Goal: Task Accomplishment & Management: Use online tool/utility

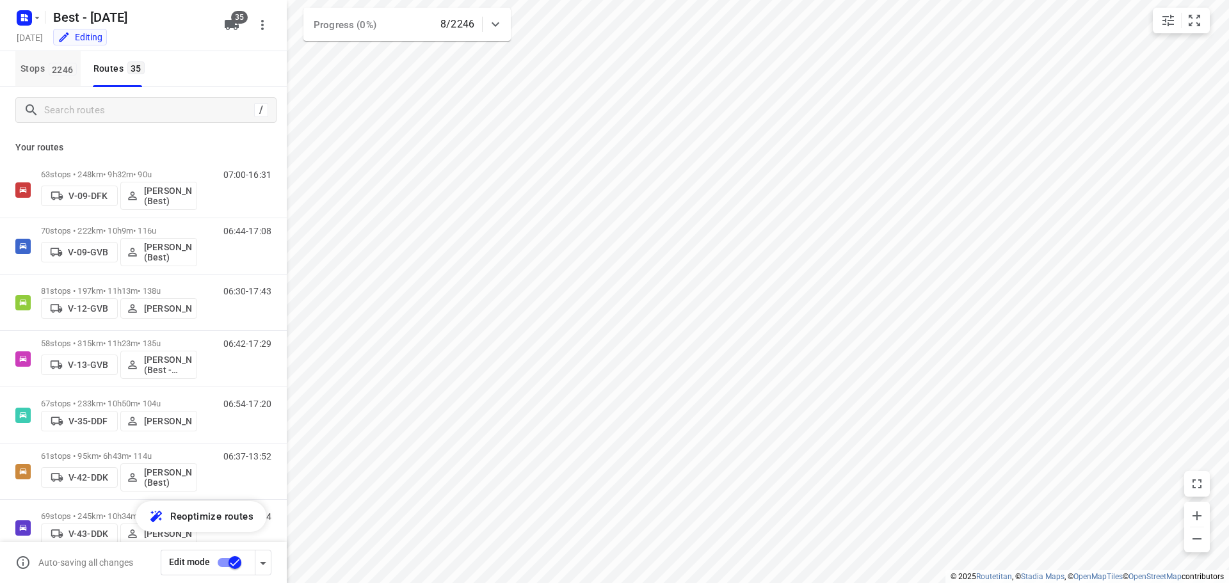
click at [55, 74] on span "2246" at bounding box center [63, 69] width 28 height 13
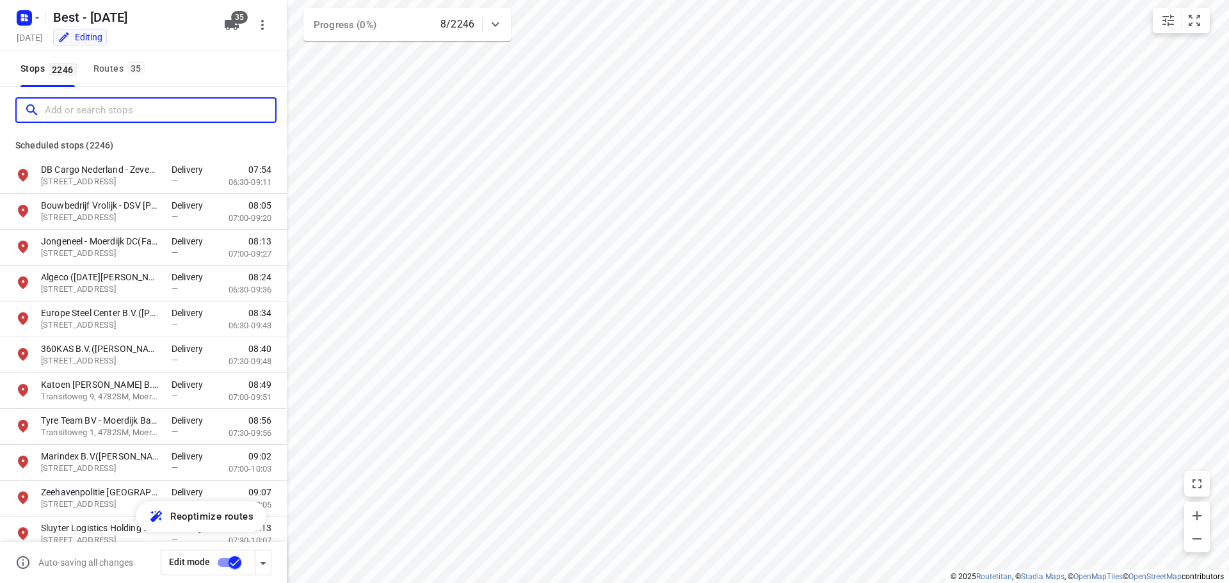
click at [77, 106] on input "Add or search stops" at bounding box center [160, 110] width 230 height 20
type input "e"
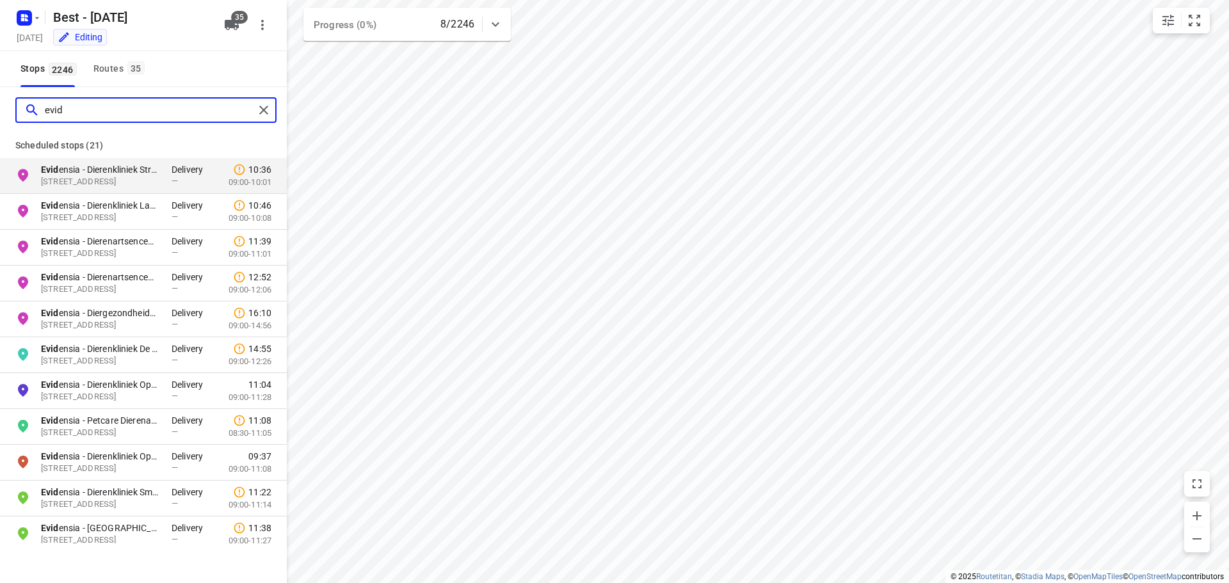
click at [83, 104] on input "evid" at bounding box center [149, 110] width 209 height 20
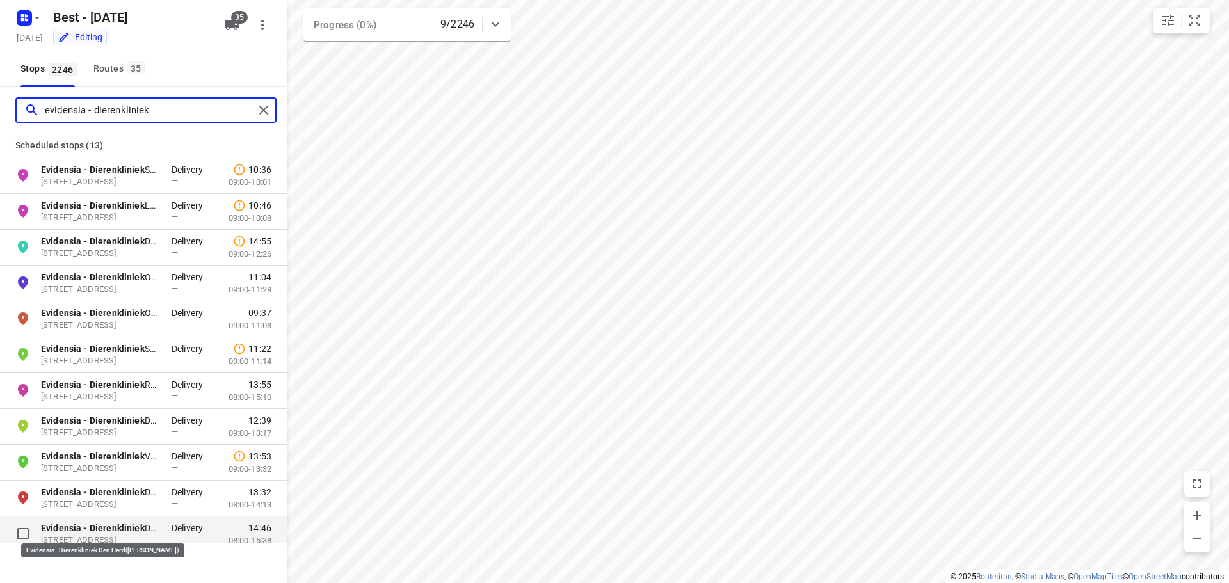
type input "evidensia - dierenkliniek"
click at [125, 530] on b "Evidensia - Dierenkliniek" at bounding box center [93, 528] width 104 height 10
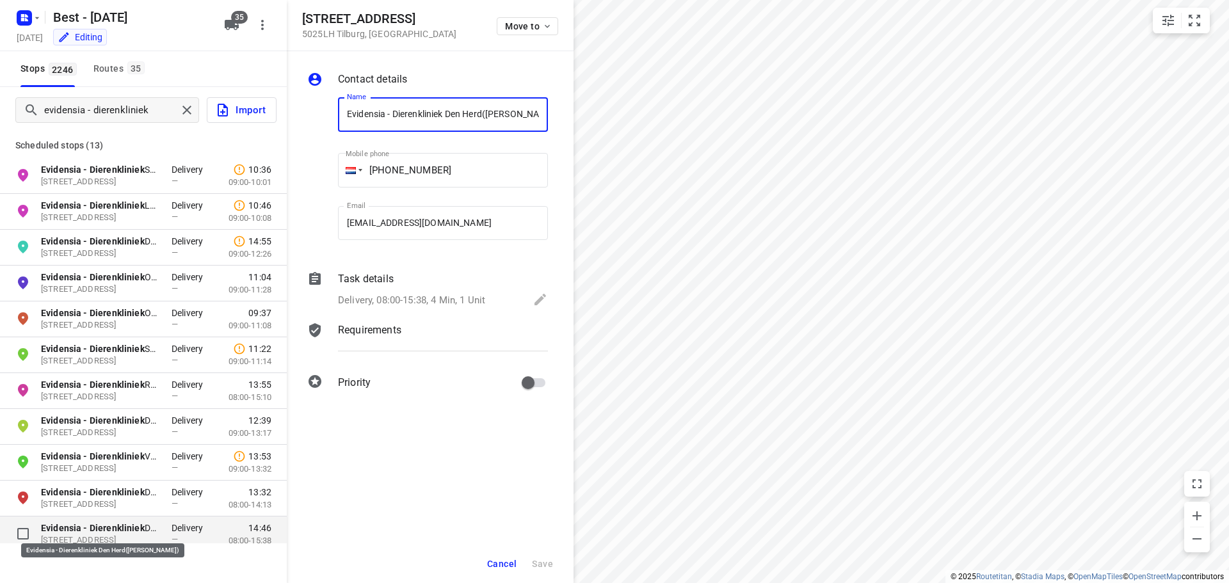
scroll to position [0, 15]
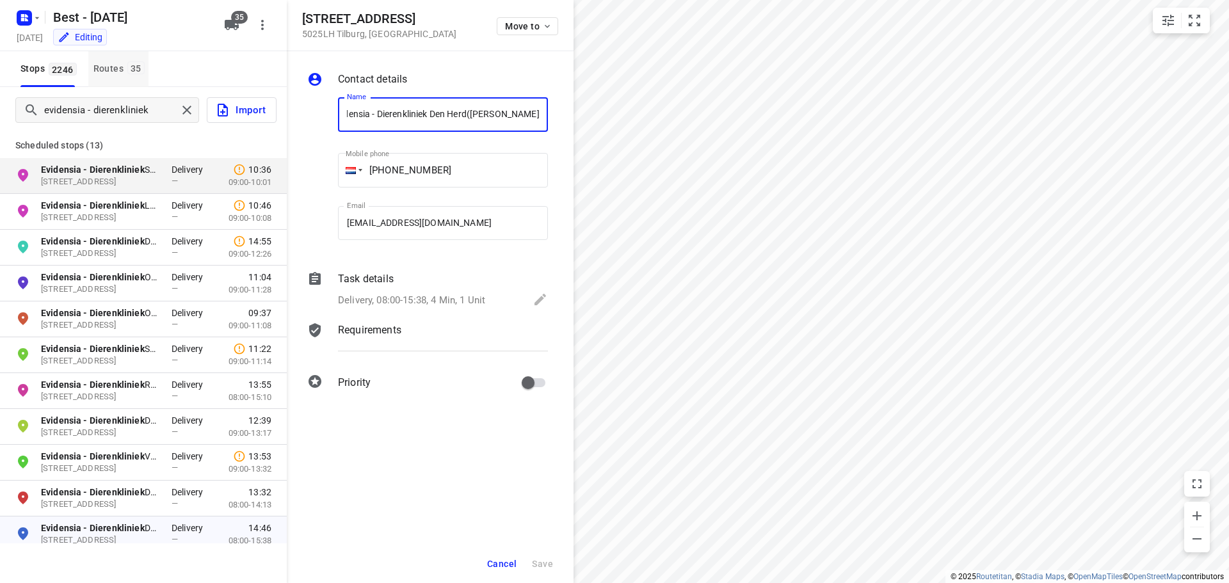
click at [131, 68] on span "35" at bounding box center [135, 67] width 17 height 13
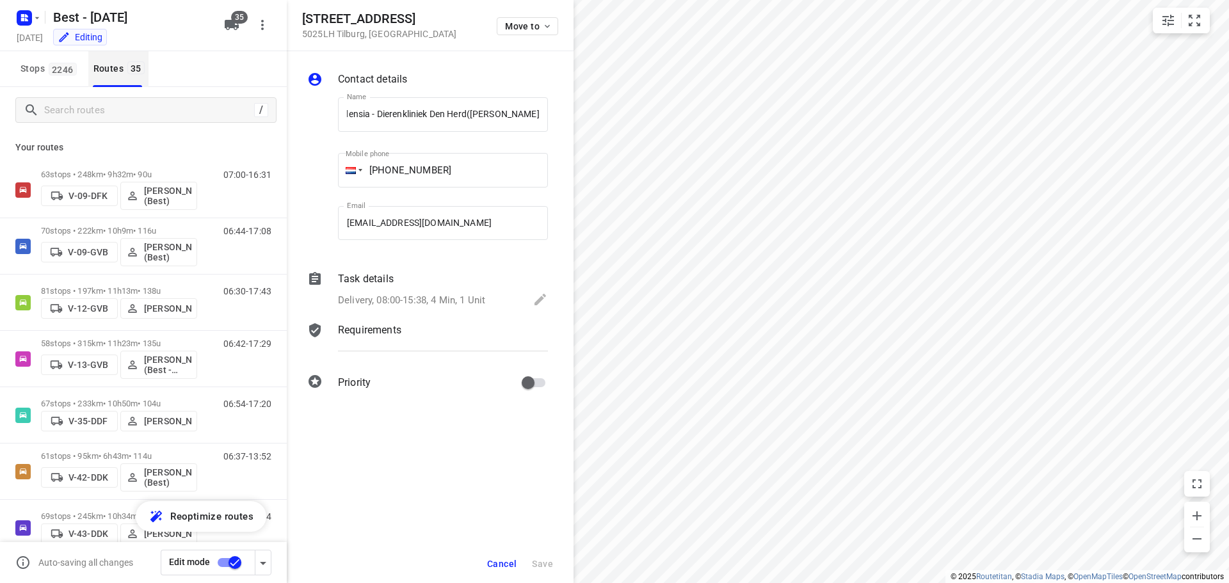
scroll to position [0, 0]
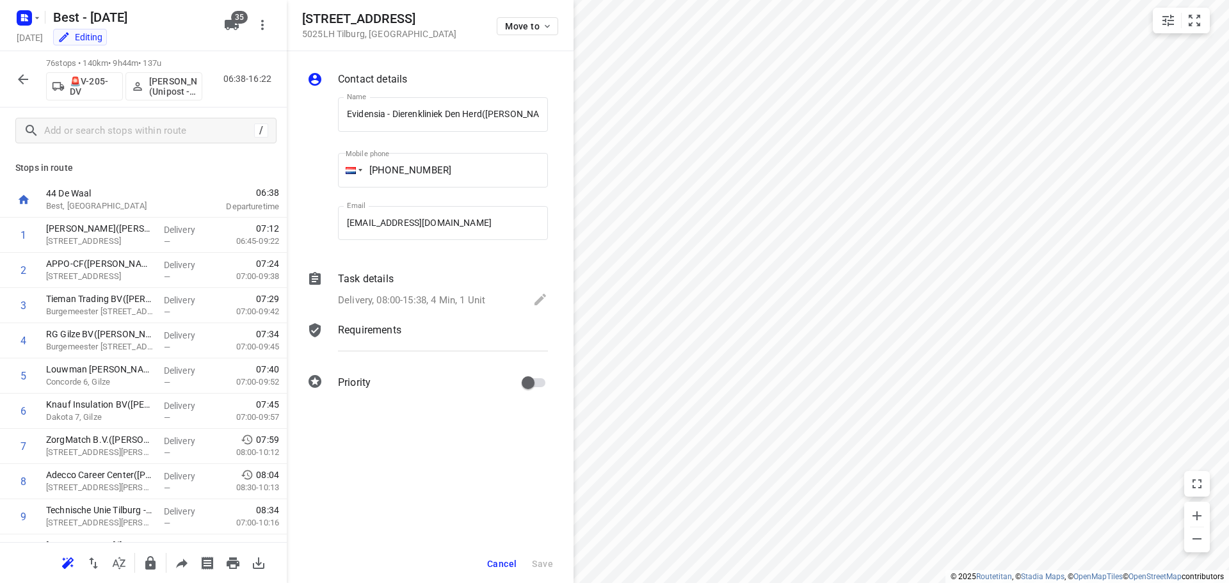
click at [127, 204] on p "Best, [GEOGRAPHIC_DATA]" at bounding box center [112, 206] width 133 height 13
click at [28, 83] on icon "button" at bounding box center [22, 79] width 15 height 15
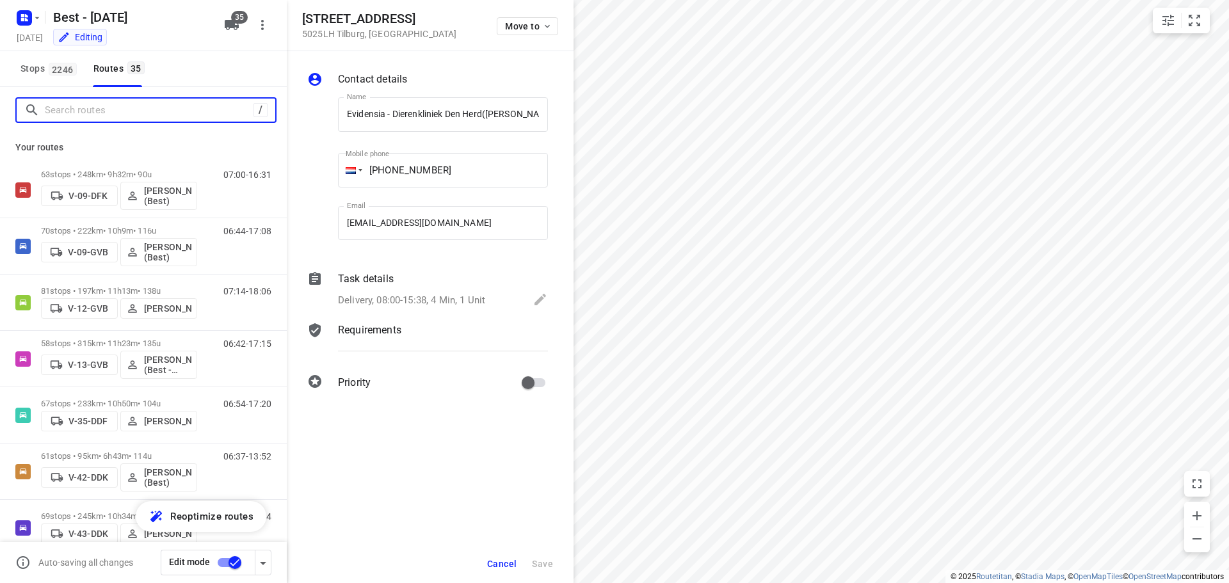
click at [116, 115] on input "Search routes" at bounding box center [149, 110] width 209 height 20
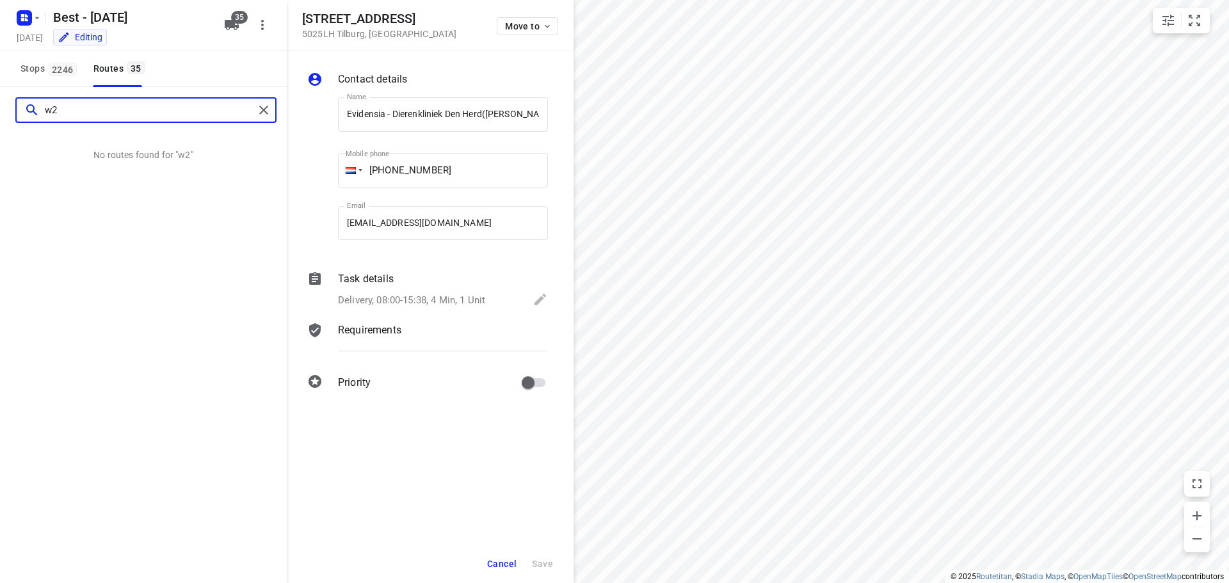
type input "w"
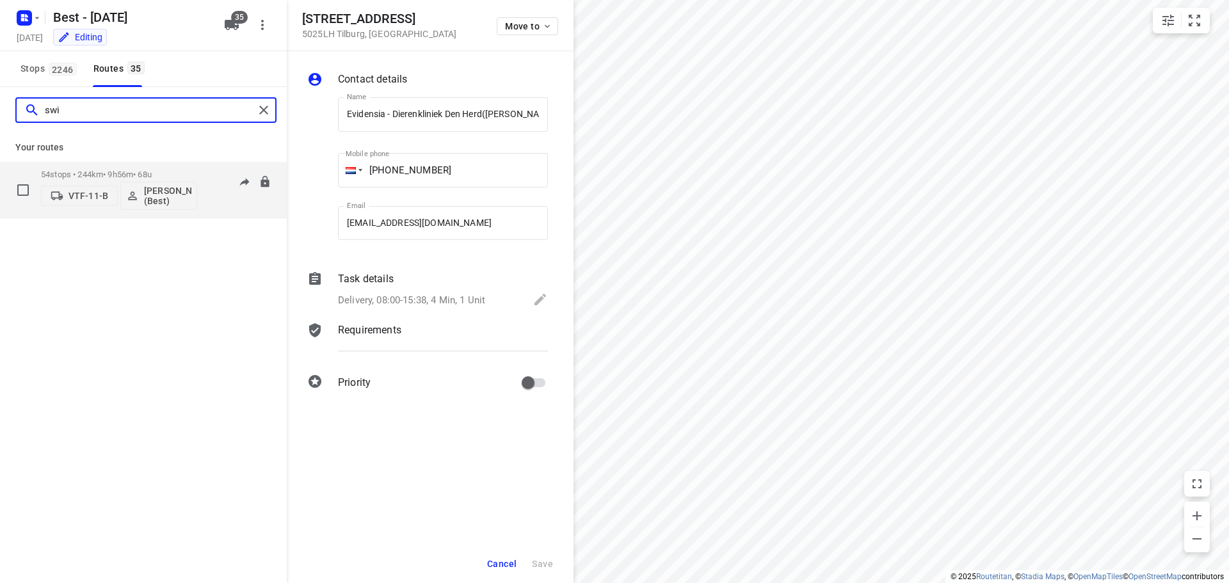
type input "swi"
click at [223, 205] on div "07:17-16:51" at bounding box center [239, 193] width 64 height 47
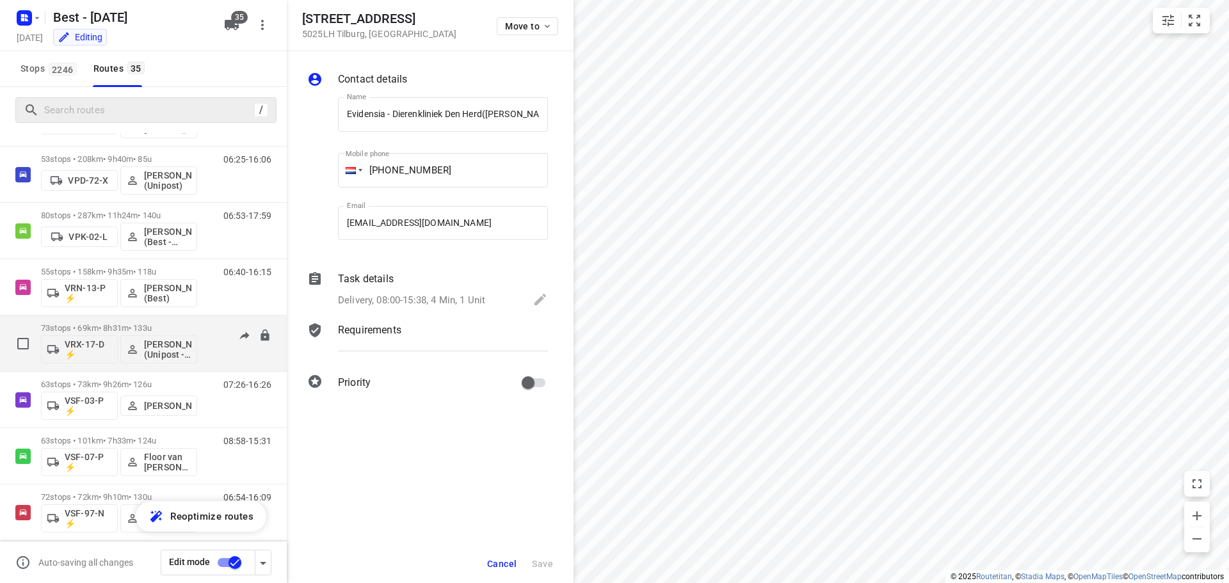
scroll to position [768, 0]
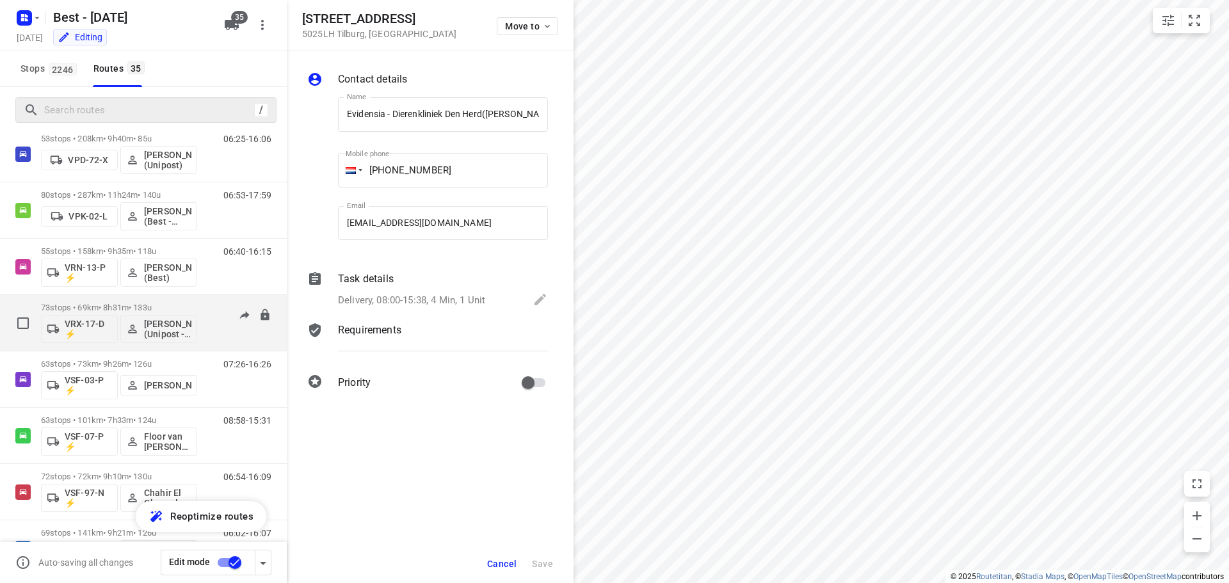
click at [137, 300] on div "73 stops • 69km • 8h31m • 133u VRX-17-D ⚡ [PERSON_NAME] (Unipost - Best - ZZP)" at bounding box center [119, 322] width 156 height 53
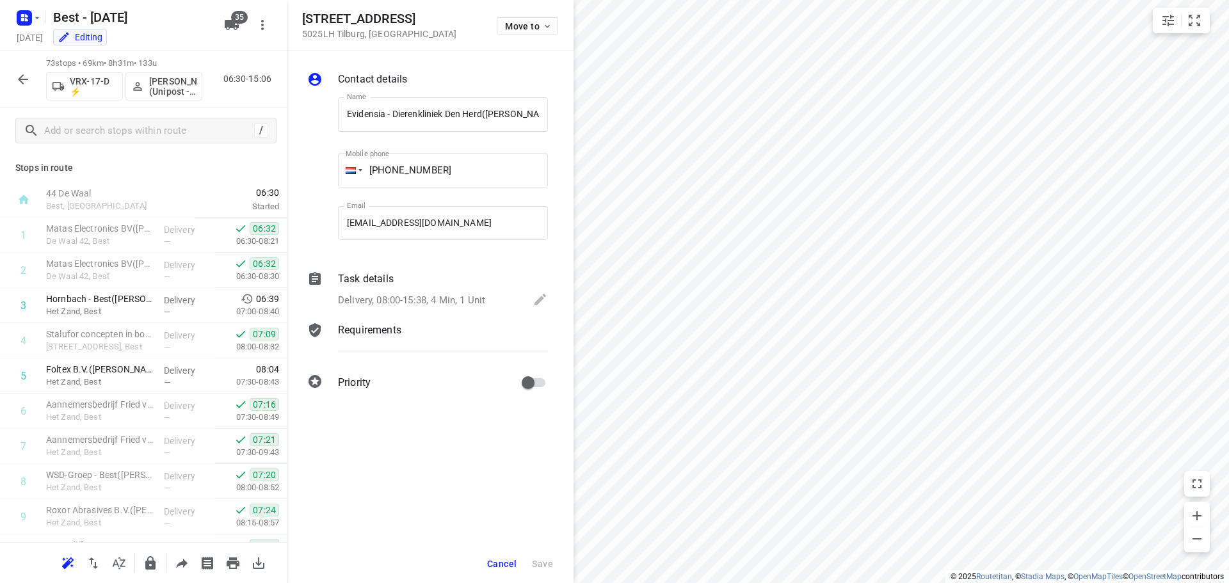
click at [504, 556] on button "Cancel" at bounding box center [502, 563] width 40 height 23
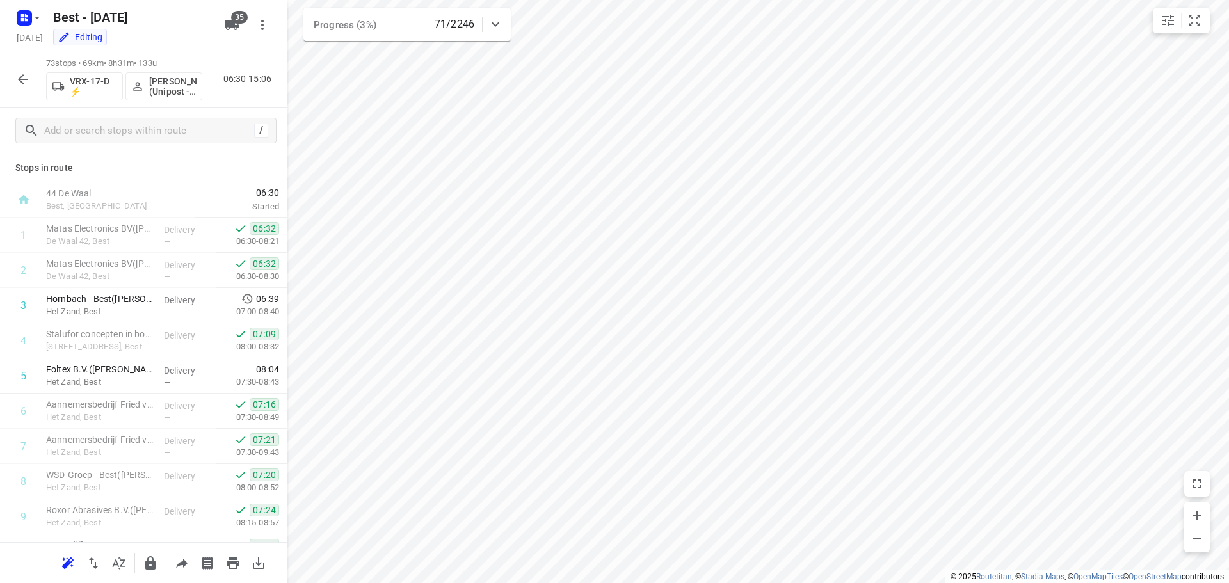
click at [29, 83] on icon "button" at bounding box center [22, 79] width 15 height 15
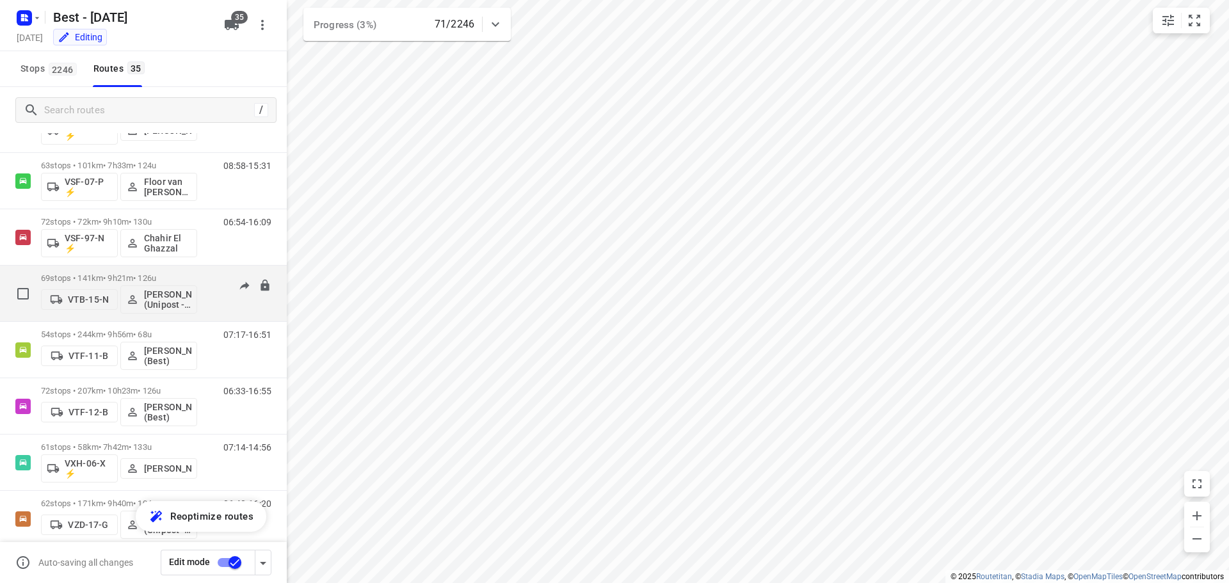
scroll to position [1024, 0]
click at [100, 272] on p "69 stops • 141km • 9h21m • 126u" at bounding box center [119, 277] width 156 height 10
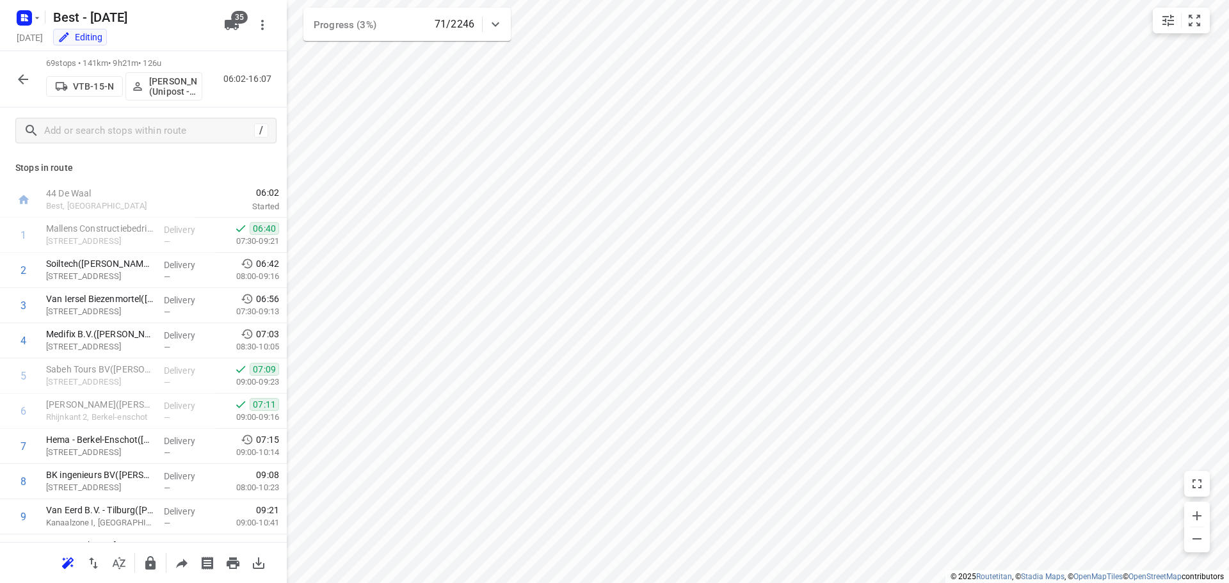
click at [24, 86] on icon "button" at bounding box center [22, 79] width 15 height 15
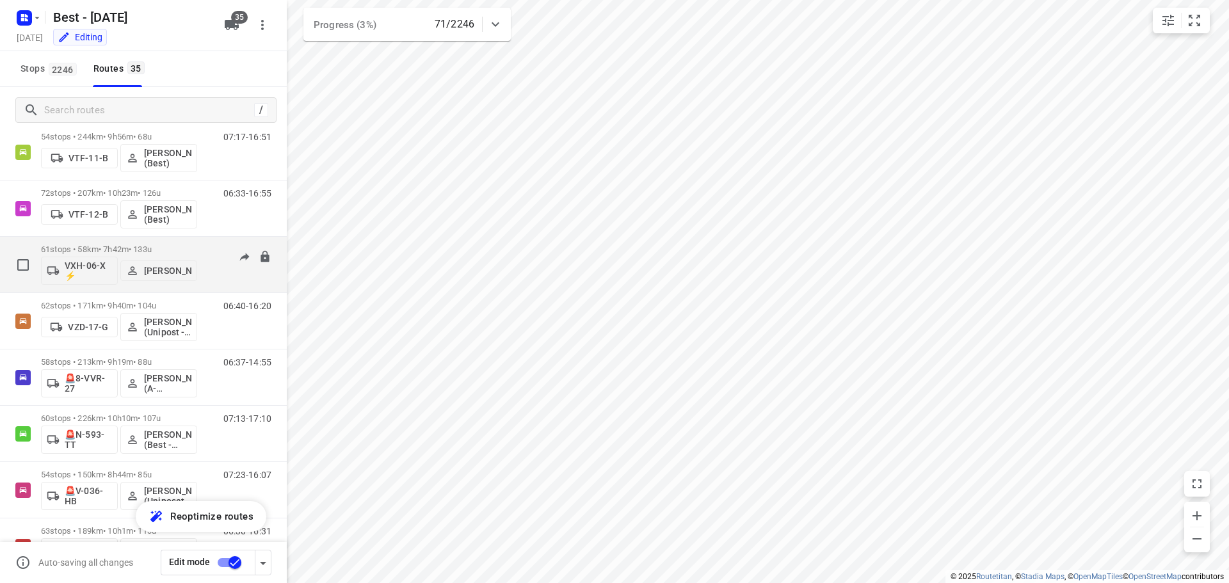
scroll to position [1220, 0]
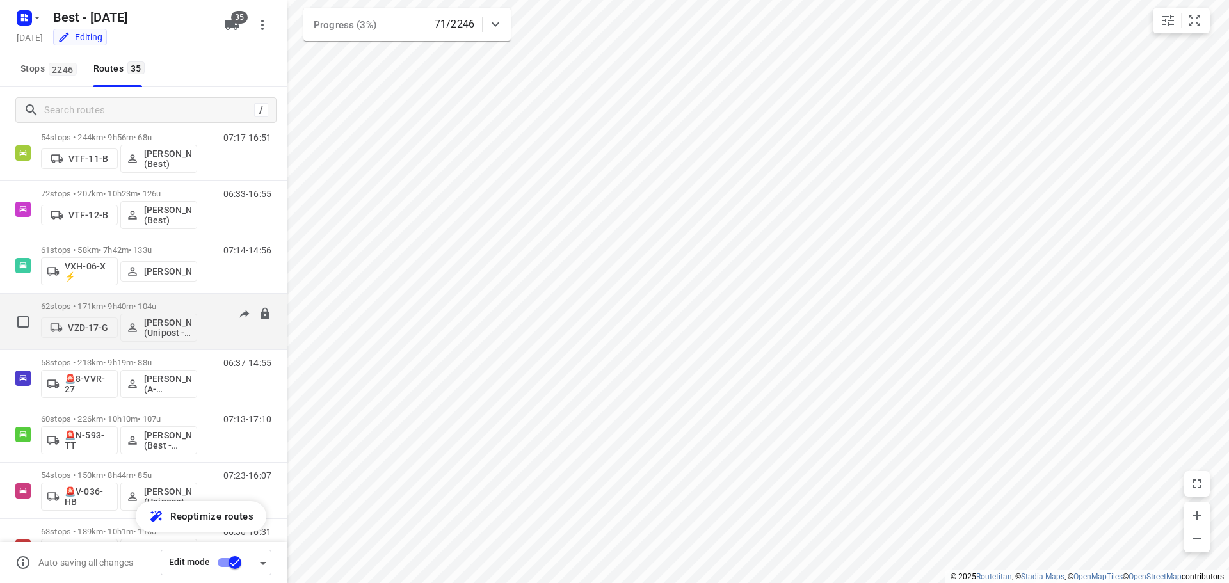
click at [224, 328] on div "06:40-16:20" at bounding box center [239, 324] width 64 height 47
click at [67, 296] on div "62 stops • 171km • 9h40m • 104u VZD-17-G Bilal Alzeadi (Unipost - Best - ZZP)" at bounding box center [119, 321] width 156 height 53
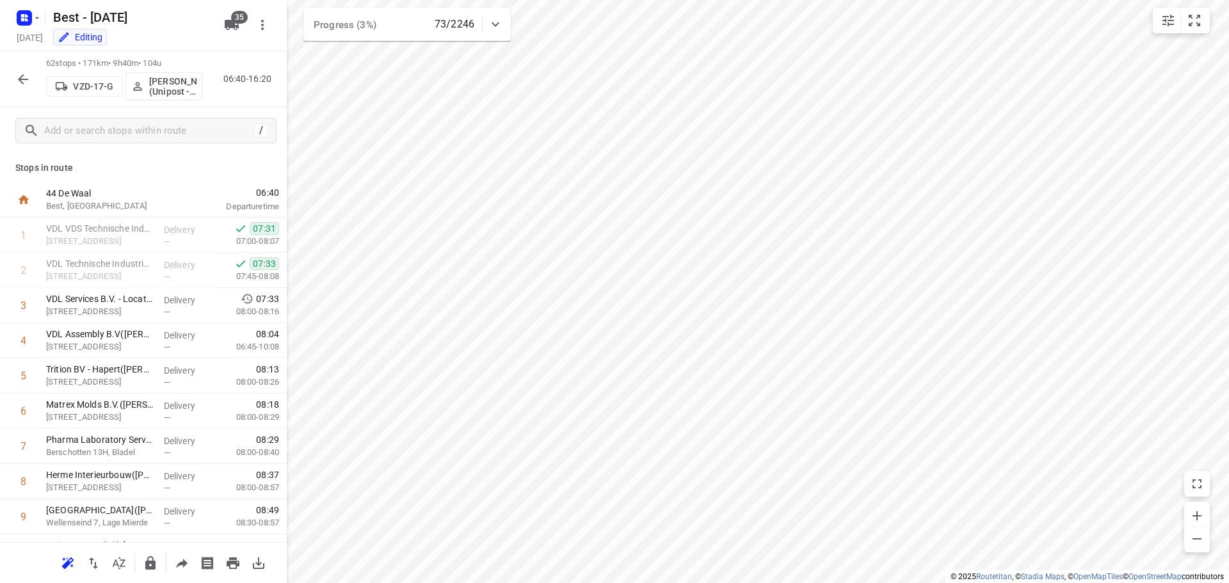
click at [17, 73] on icon "button" at bounding box center [22, 79] width 15 height 15
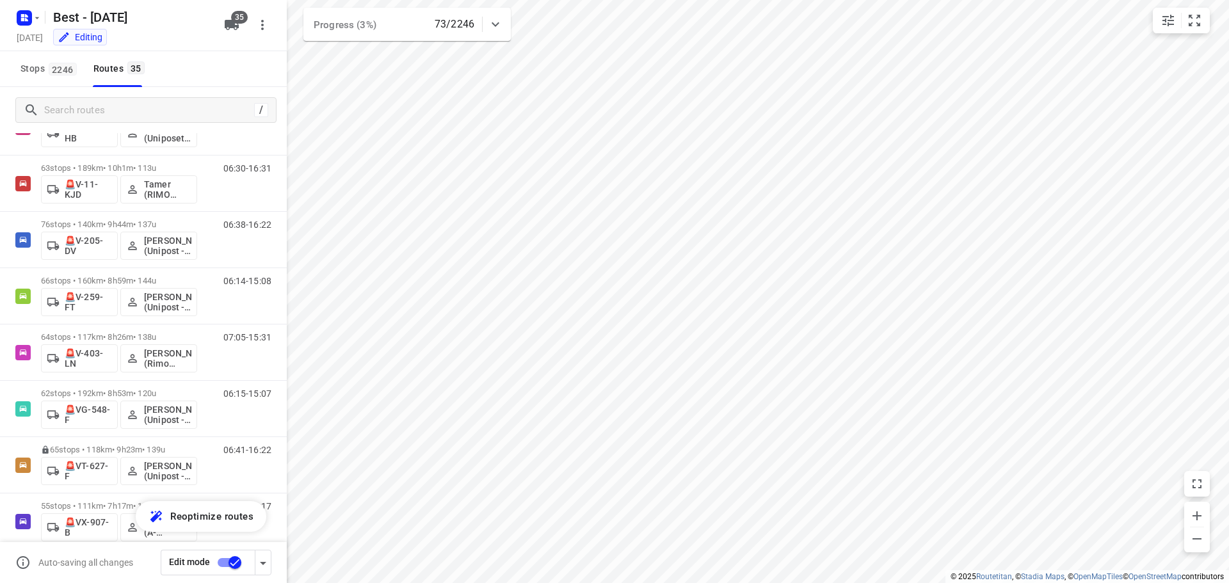
scroll to position [1600, 0]
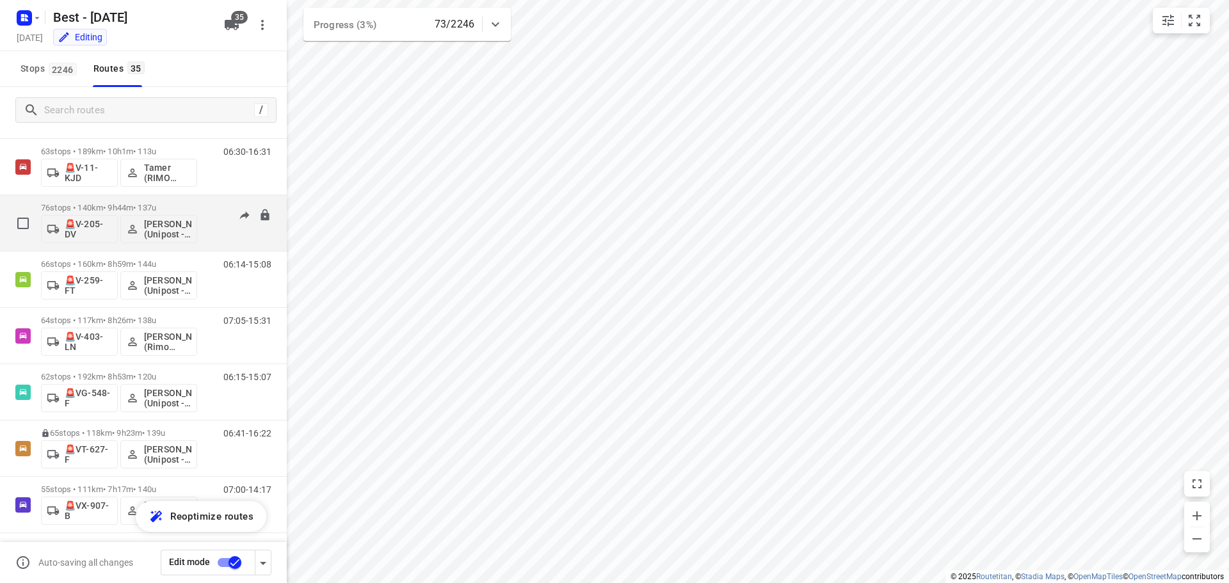
click at [150, 207] on p "76 stops • 140km • 9h44m • 137u" at bounding box center [119, 208] width 156 height 10
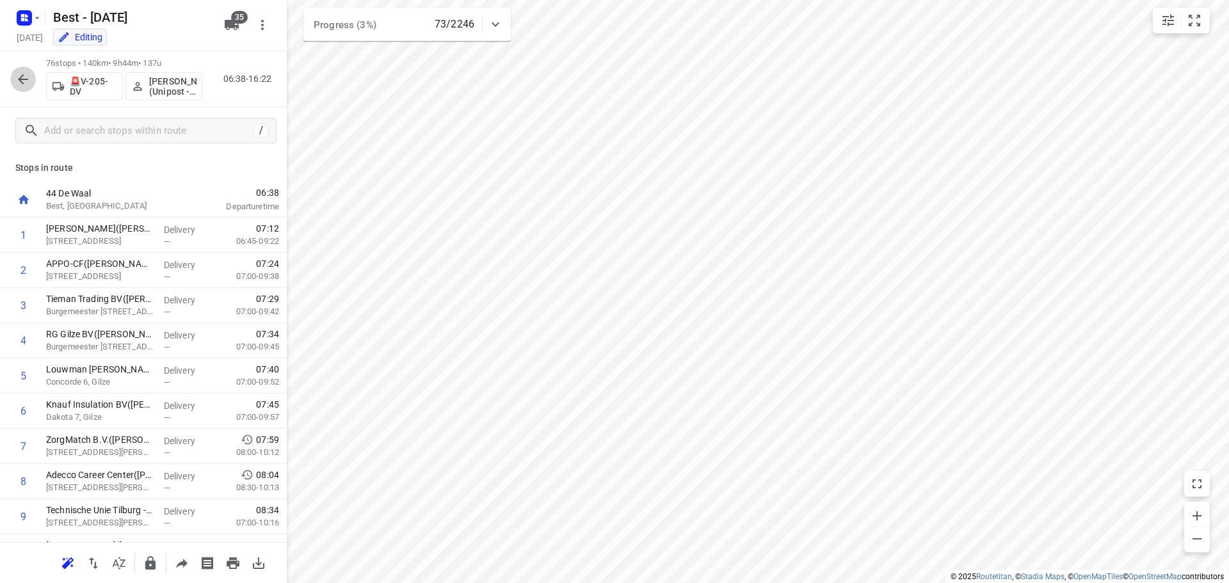
click at [20, 83] on icon "button" at bounding box center [22, 79] width 15 height 15
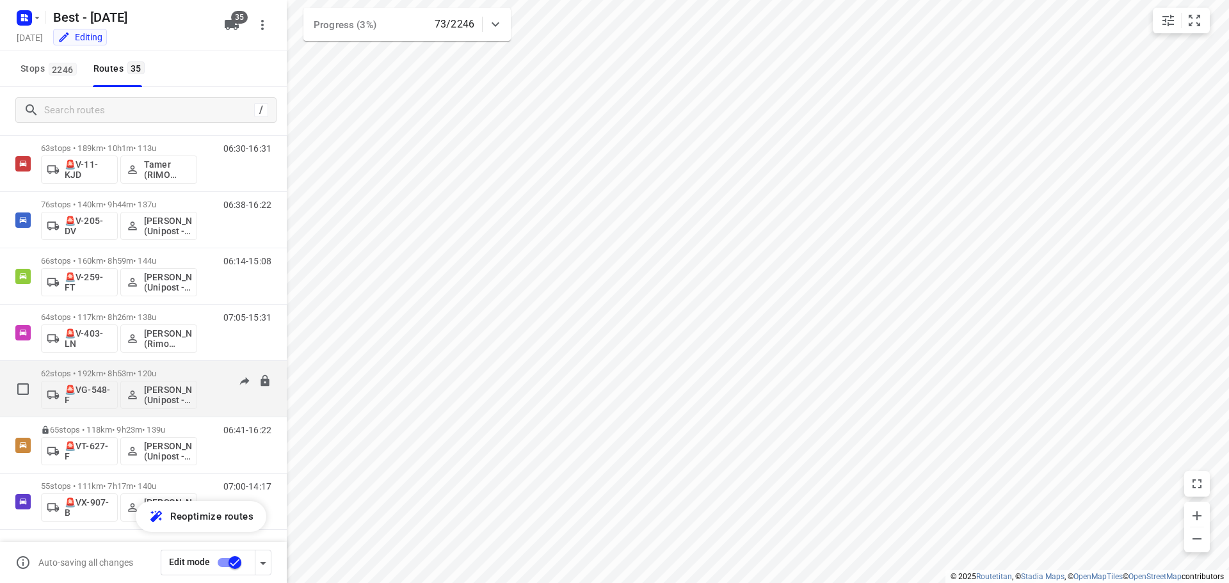
scroll to position [1604, 0]
click at [186, 368] on p "62 stops • 192km • 8h53m • 120u" at bounding box center [119, 373] width 156 height 10
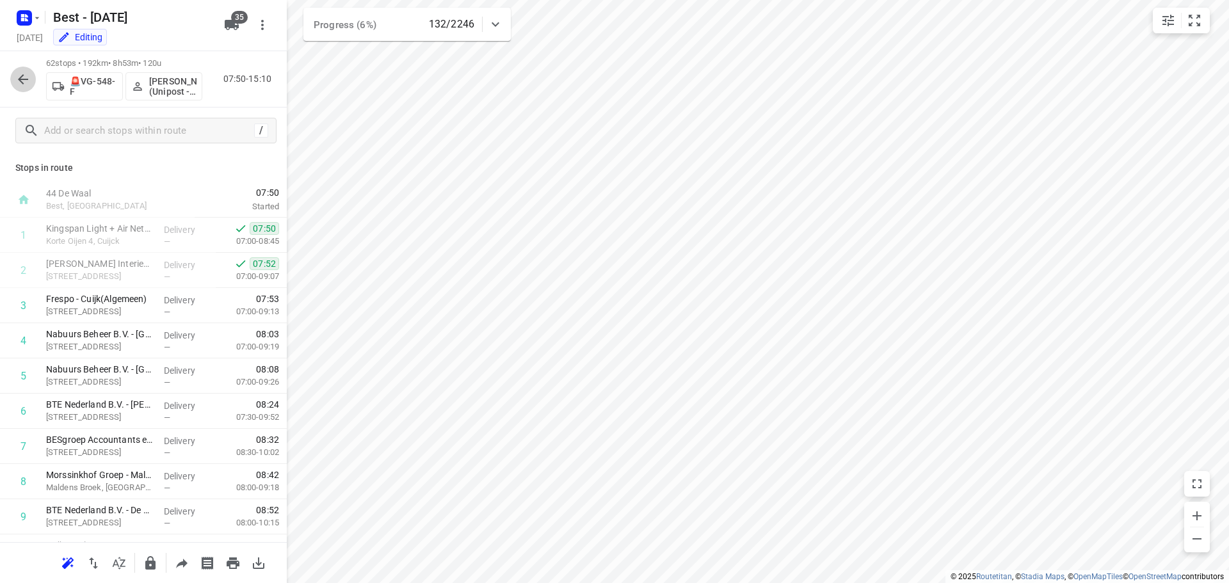
click at [22, 74] on icon "button" at bounding box center [22, 79] width 15 height 15
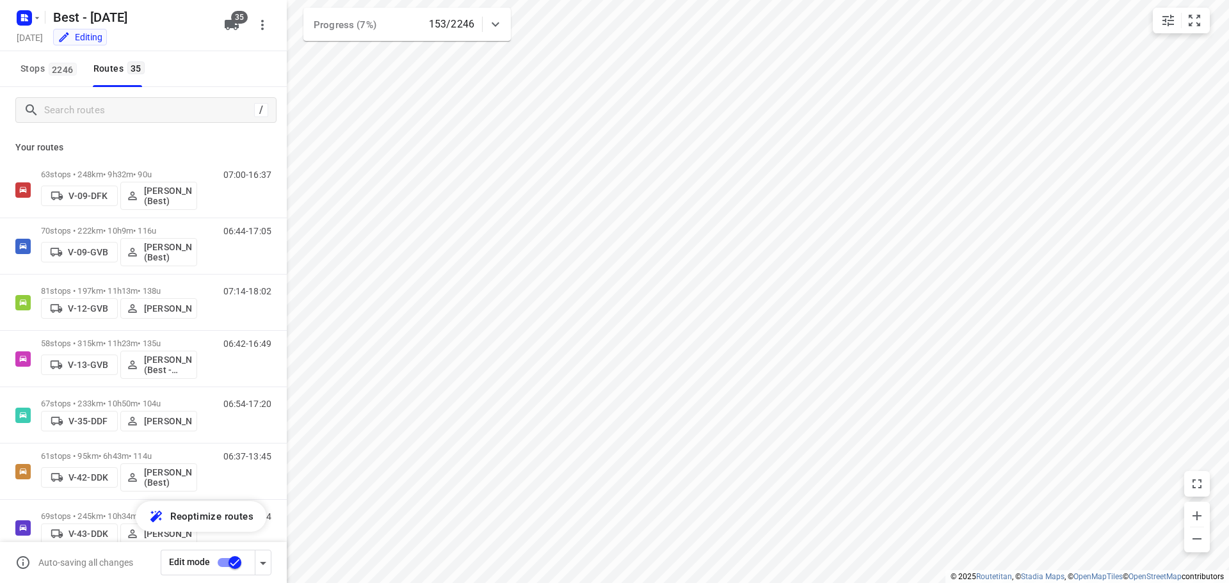
drag, startPoint x: 54, startPoint y: 73, endPoint x: 68, endPoint y: 150, distance: 78.7
click at [54, 73] on span "2246" at bounding box center [63, 69] width 28 height 13
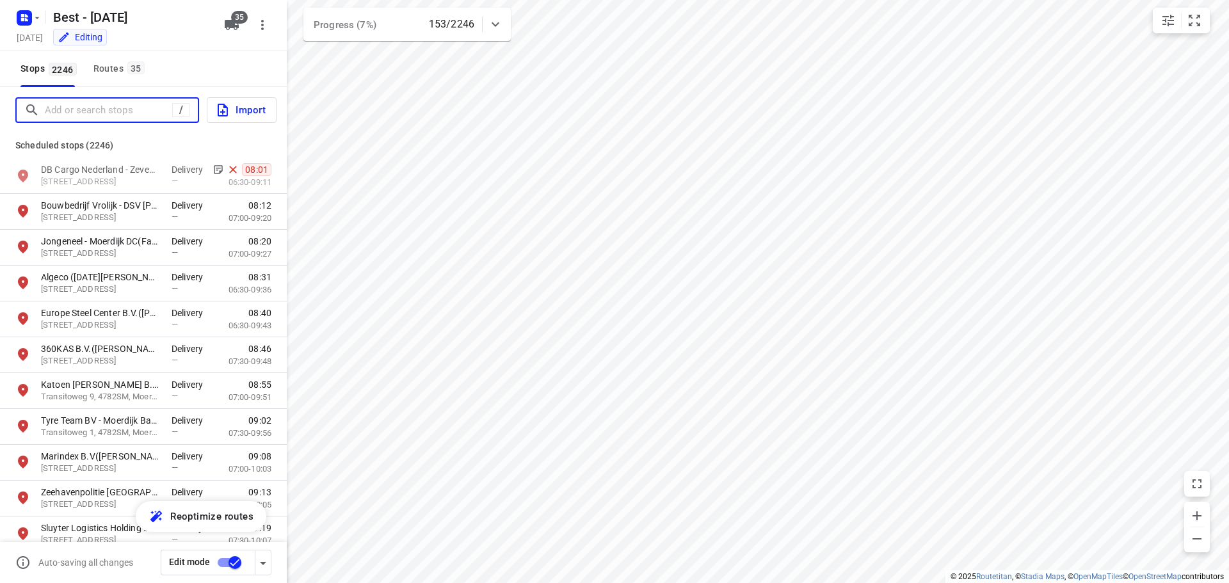
click at [79, 118] on input "Add or search stops" at bounding box center [108, 110] width 127 height 20
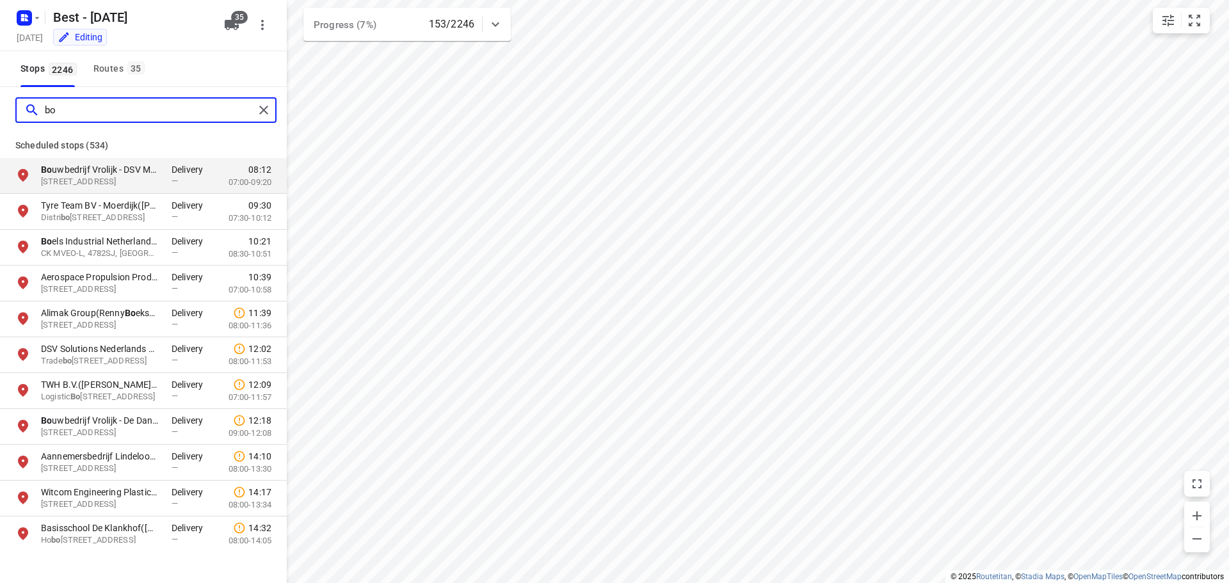
type input "b"
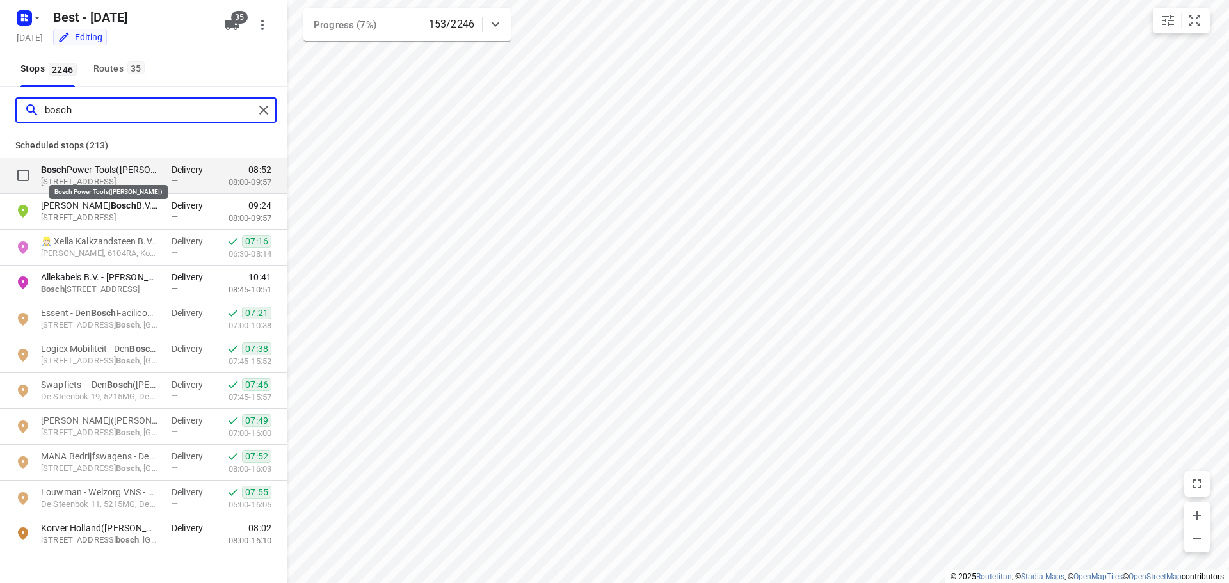
type input "bosch"
click at [102, 165] on p "Bosch Power Tools([PERSON_NAME])" at bounding box center [100, 169] width 118 height 13
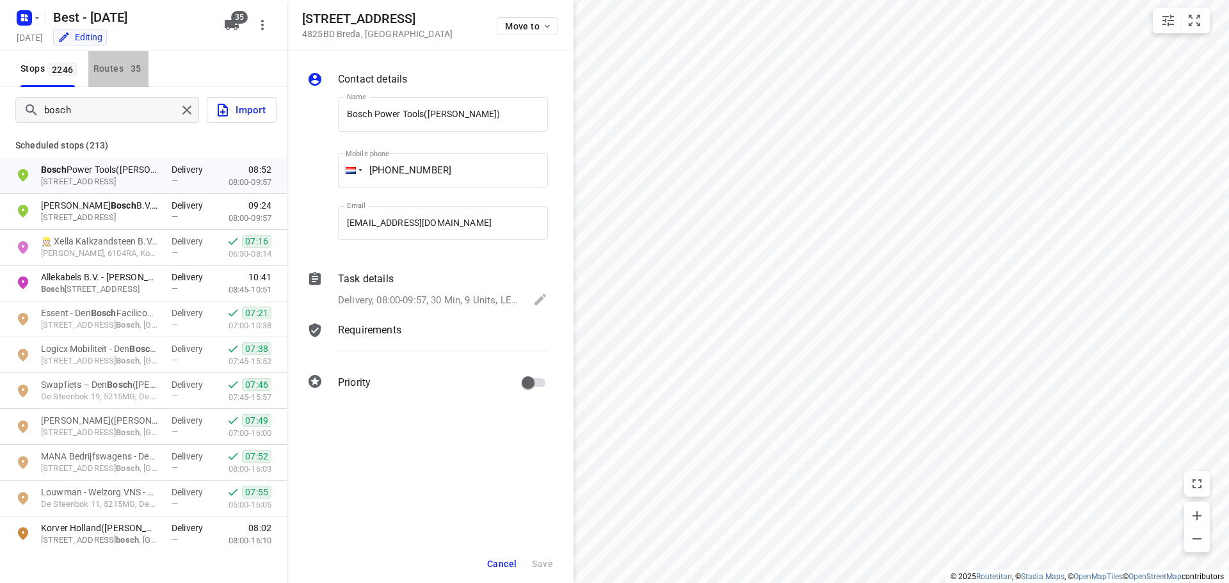
click at [122, 62] on div "Routes 35" at bounding box center [120, 69] width 55 height 16
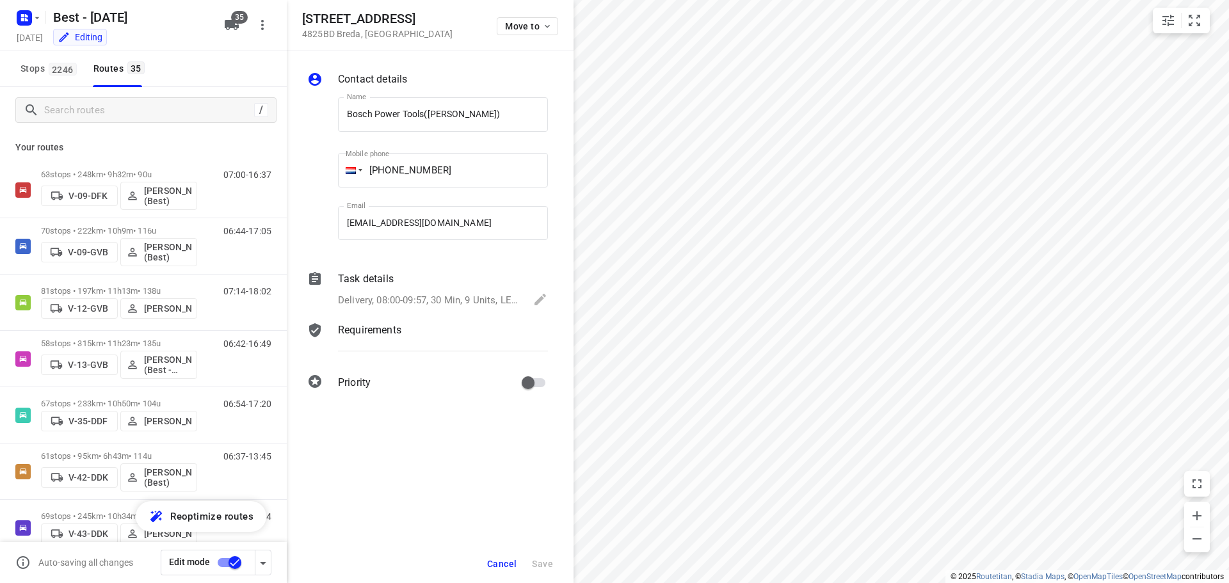
click at [507, 562] on span "Cancel" at bounding box center [501, 564] width 29 height 10
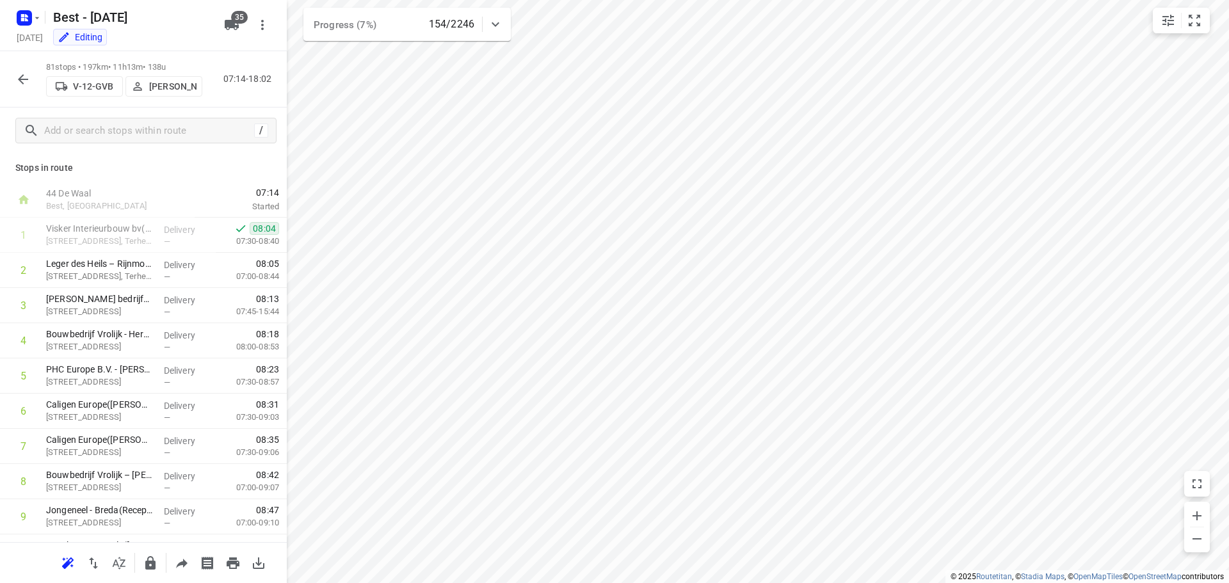
click at [39, 143] on div "81 stops • 197km • 11h13m • 138u V-12-GVB [PERSON_NAME] 07:14-18:02 /" at bounding box center [143, 102] width 287 height 102
click at [10, 83] on button "button" at bounding box center [23, 80] width 26 height 26
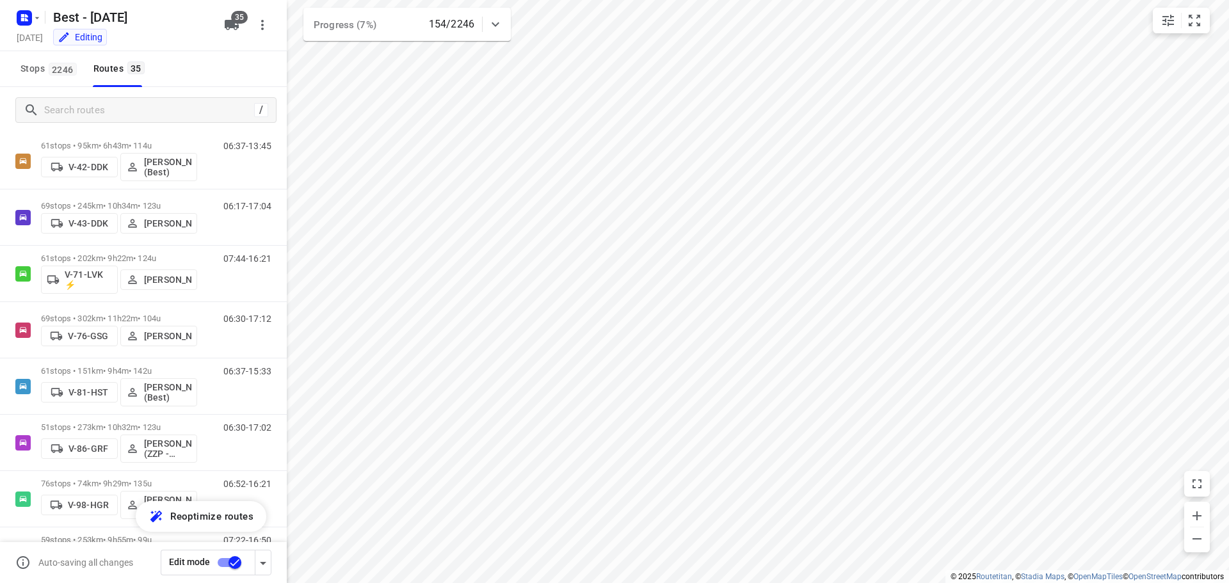
scroll to position [512, 0]
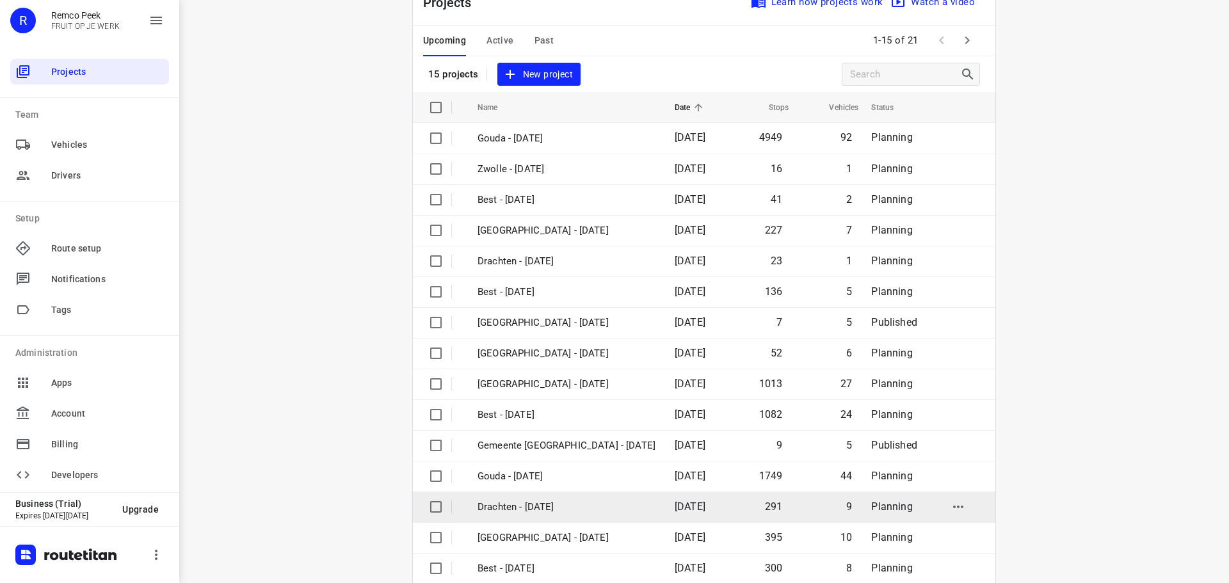
scroll to position [64, 0]
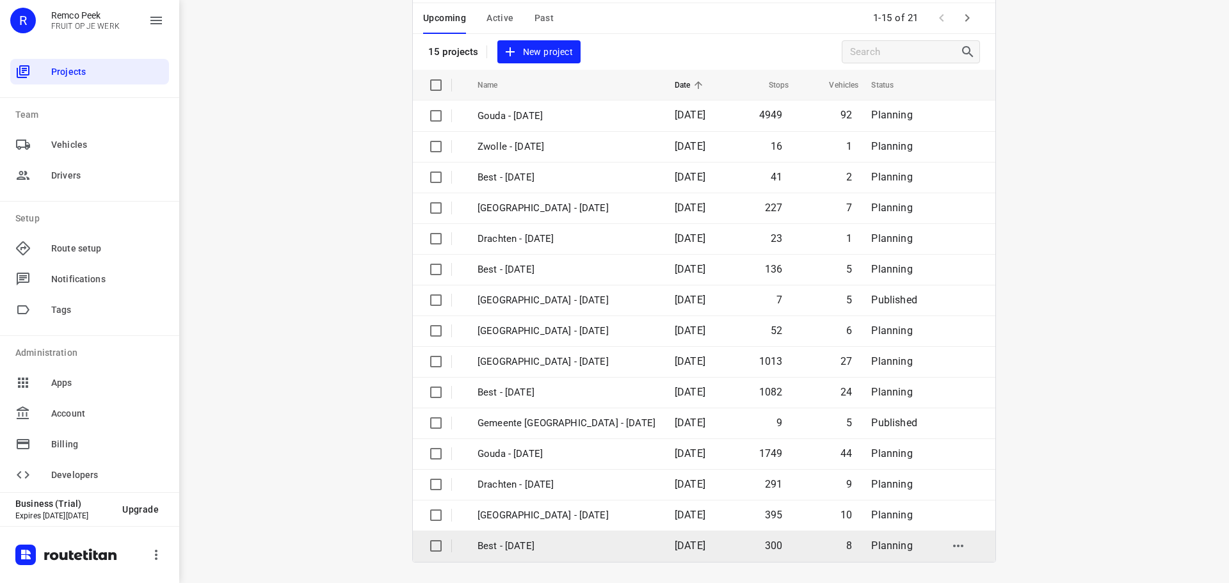
click at [545, 545] on p "Best - [DATE]" at bounding box center [567, 546] width 178 height 15
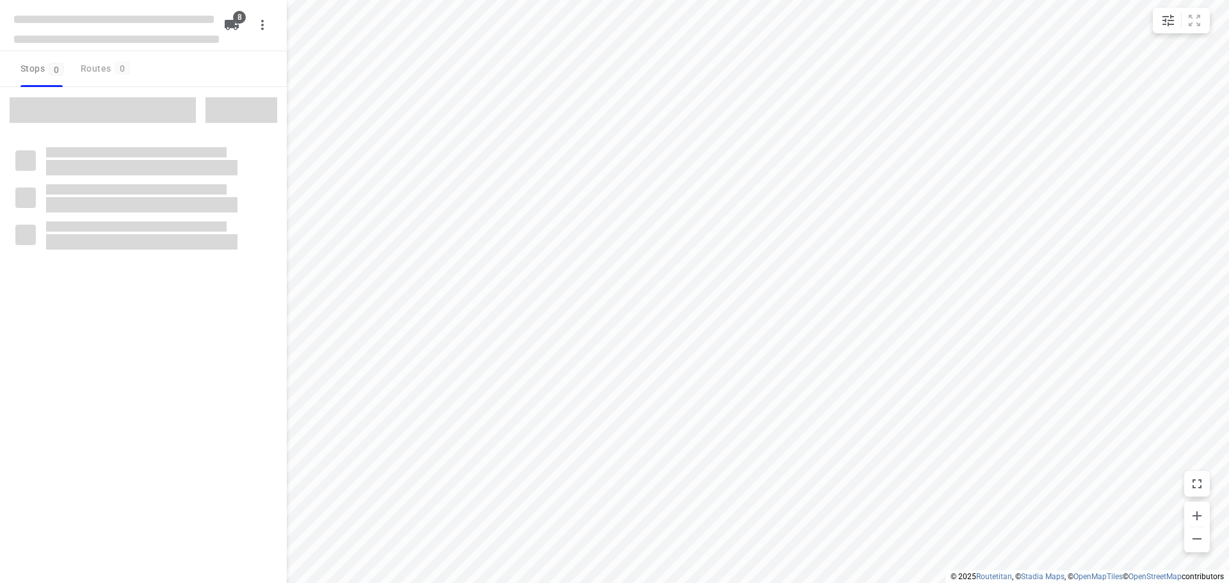
type input "distance"
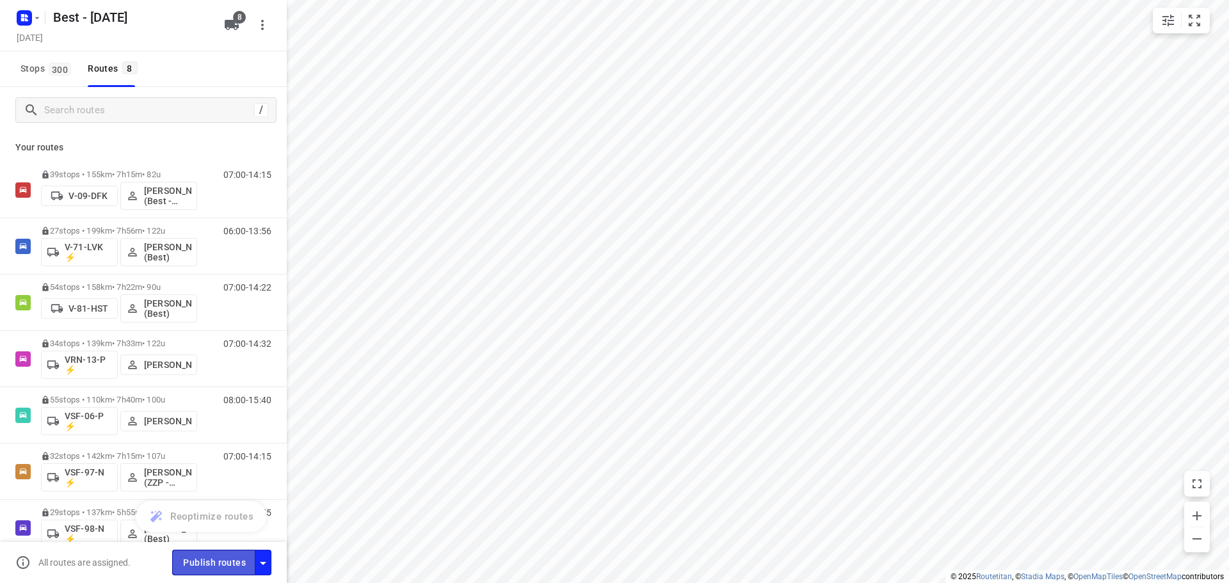
click at [214, 568] on span "Publish routes" at bounding box center [214, 563] width 63 height 16
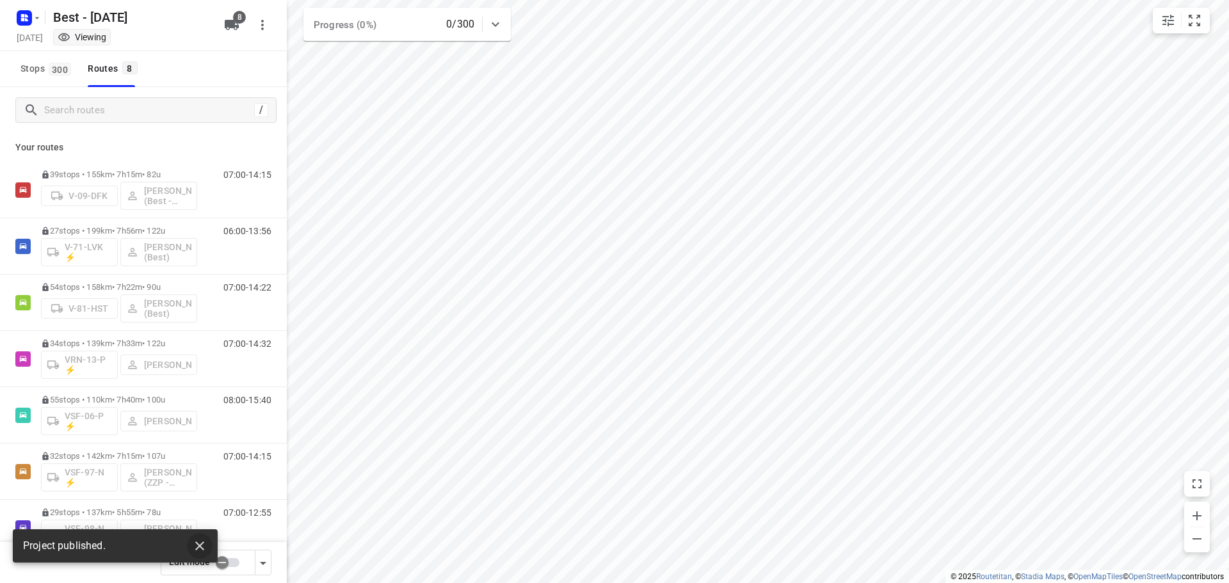
click at [200, 545] on icon "button" at bounding box center [199, 545] width 15 height 15
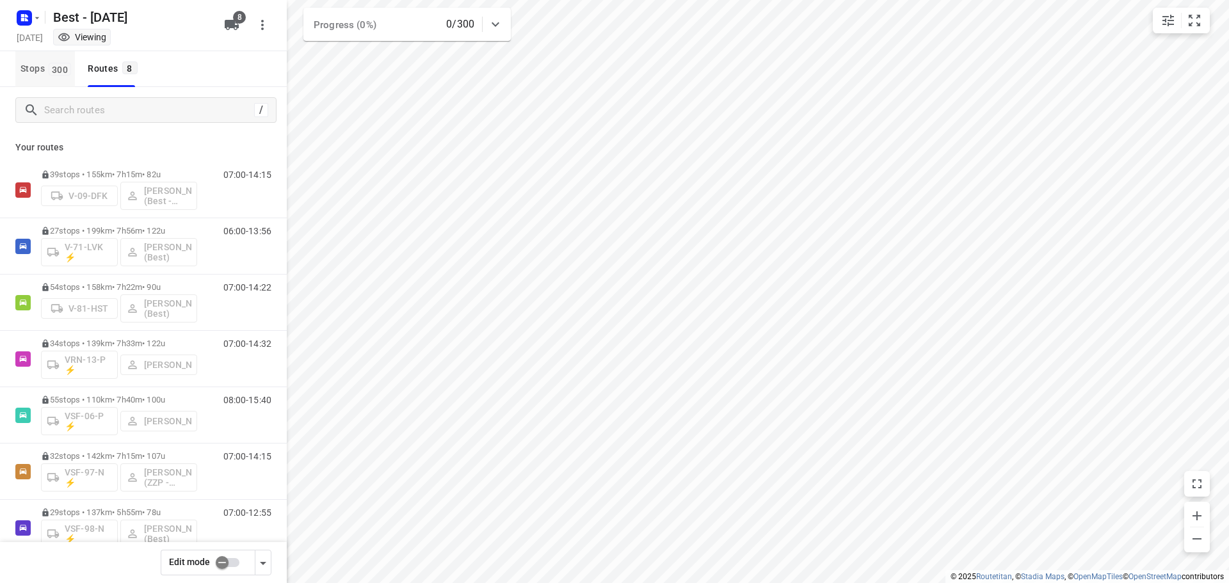
click at [62, 72] on span "300" at bounding box center [60, 69] width 22 height 13
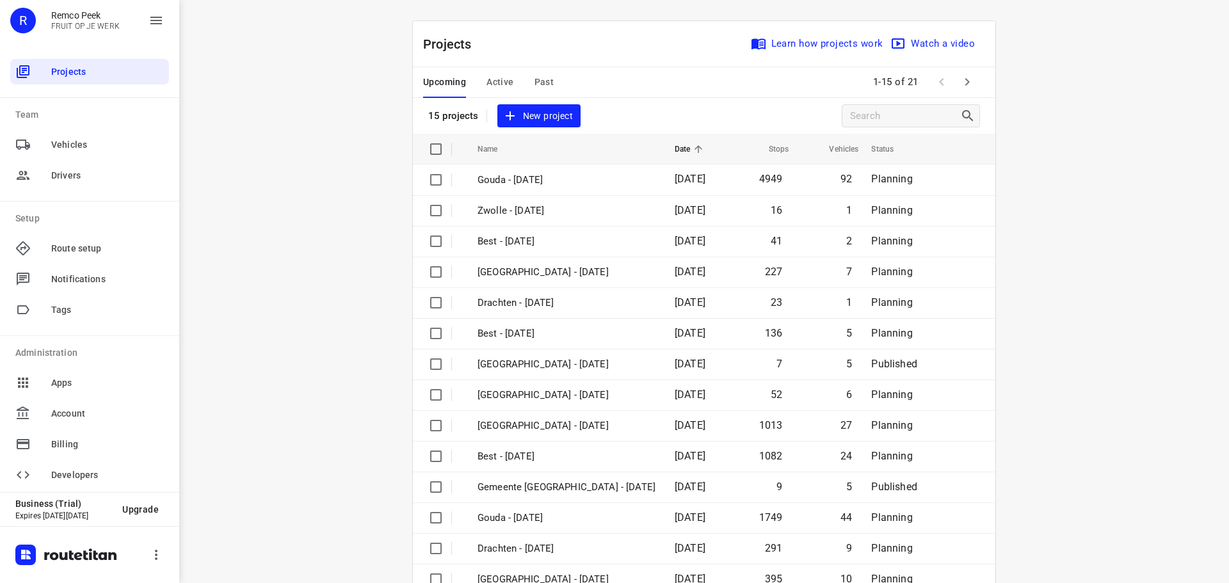
click at [492, 89] on span "Active" at bounding box center [499, 82] width 27 height 16
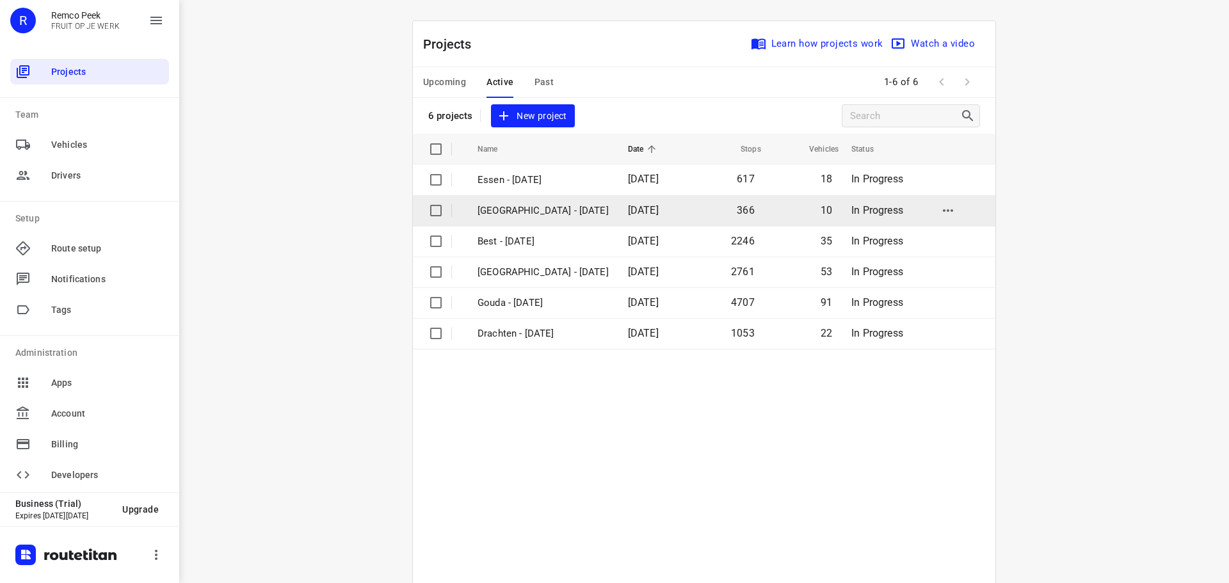
click at [507, 221] on td "[GEOGRAPHIC_DATA] - [DATE]" at bounding box center [541, 210] width 153 height 31
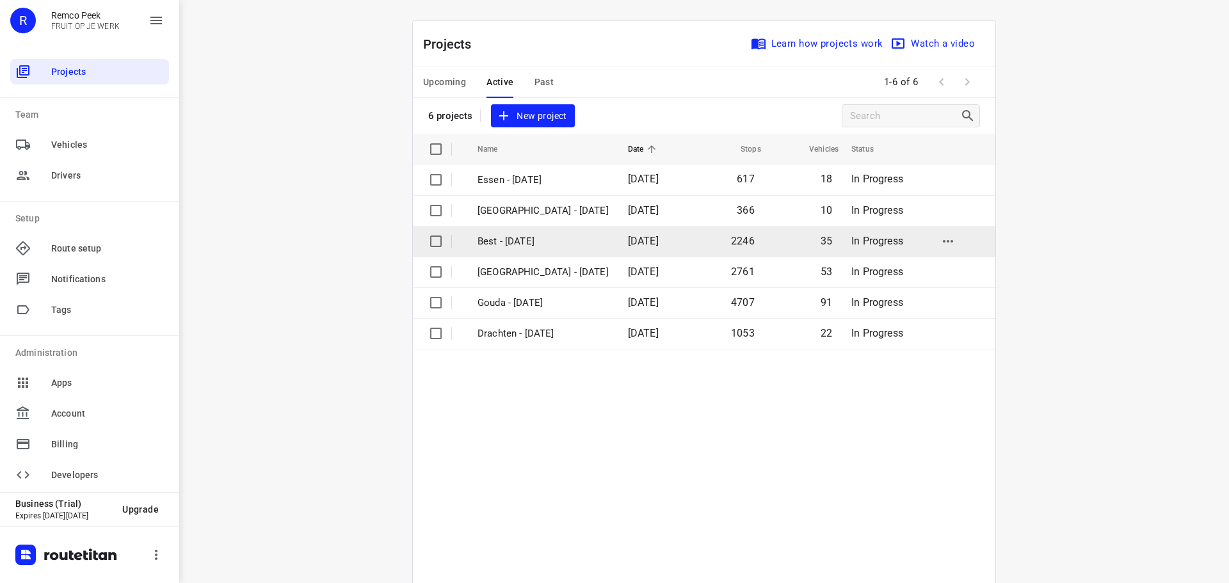
click at [502, 234] on p "Best - [DATE]" at bounding box center [543, 241] width 131 height 15
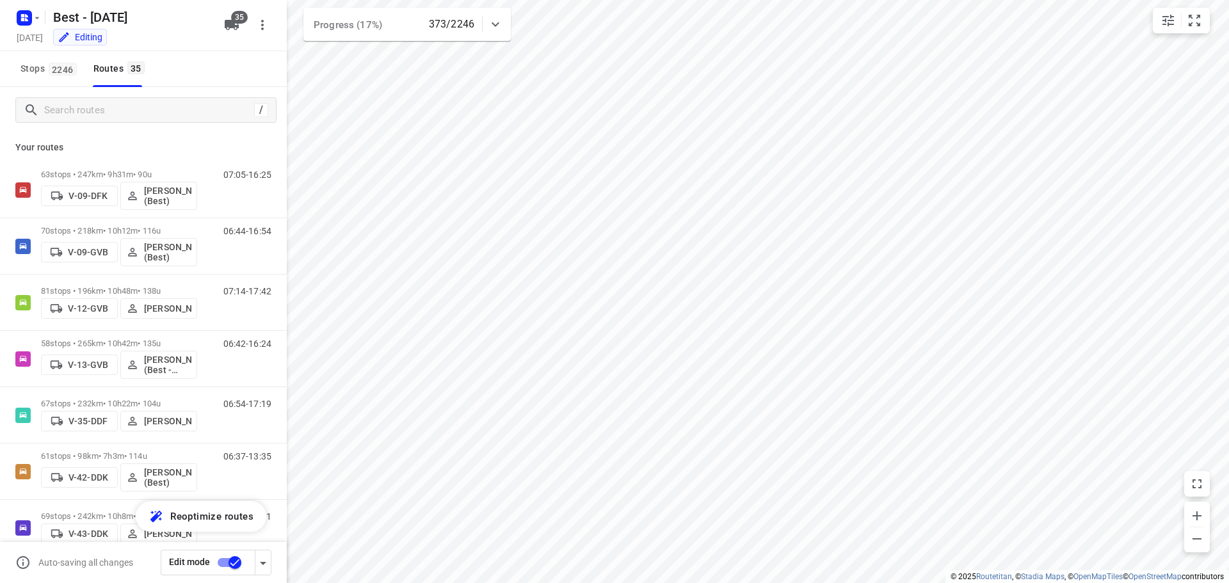
type input "distance"
click at [156, 112] on input "Search routes" at bounding box center [147, 110] width 205 height 20
click at [60, 74] on button "Stops 2246" at bounding box center [47, 69] width 65 height 36
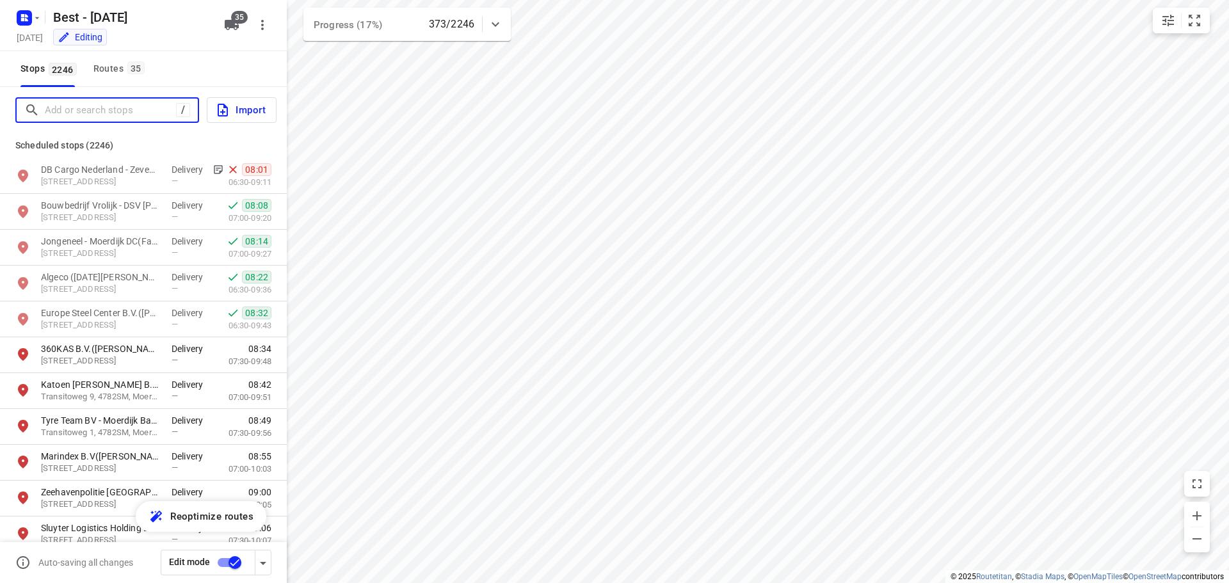
click at [77, 106] on input "Add or search stops" at bounding box center [110, 110] width 131 height 20
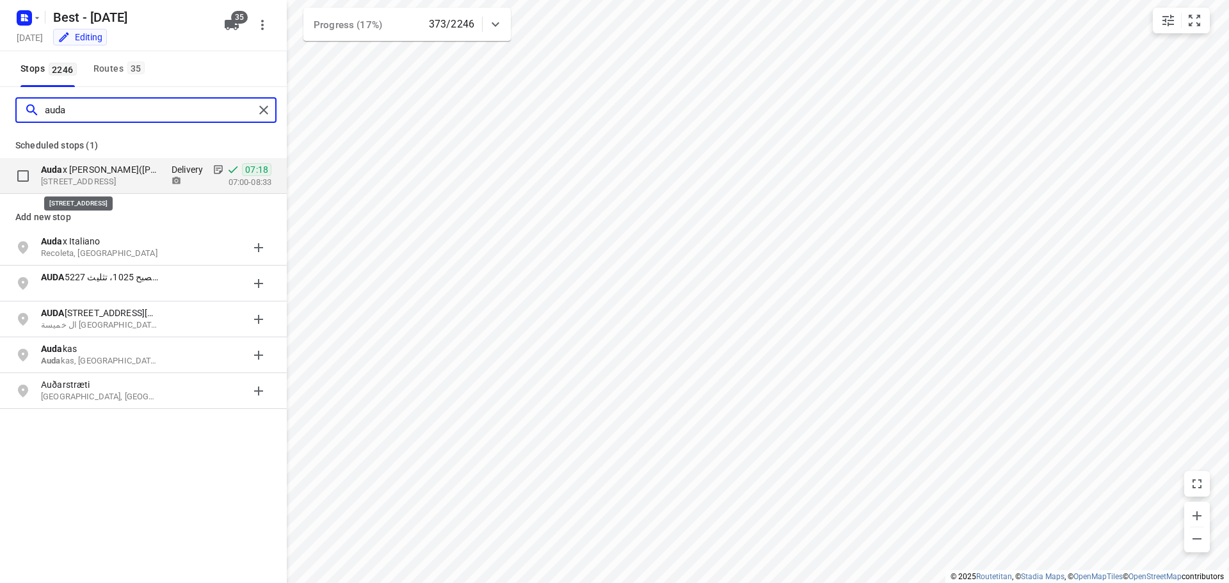
type input "auda"
click at [128, 182] on p "[STREET_ADDRESS]" at bounding box center [100, 182] width 118 height 12
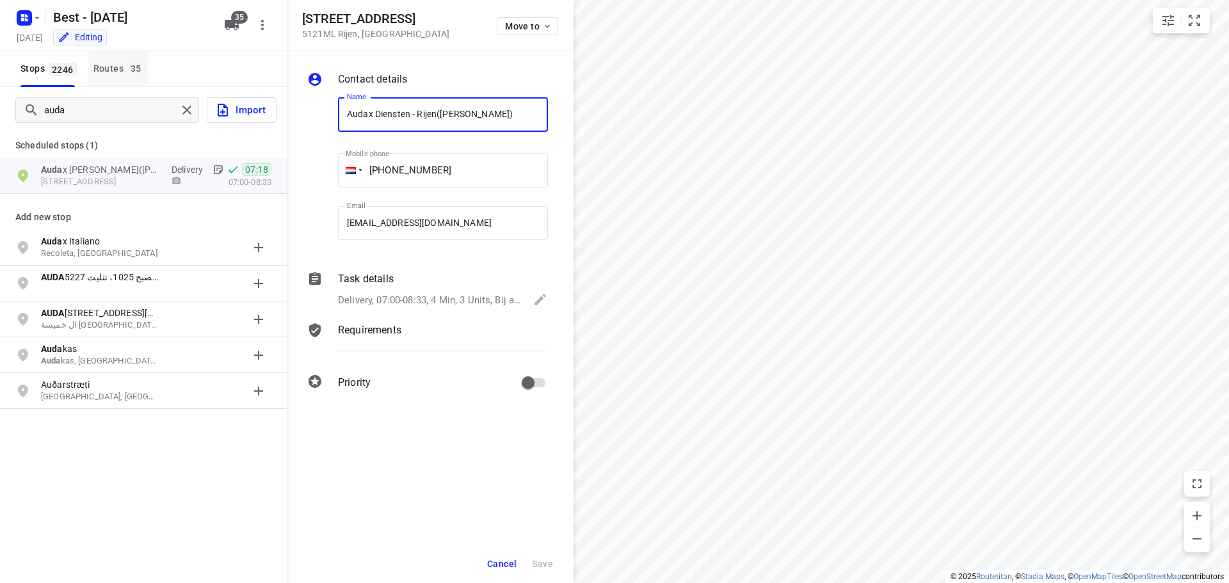
click at [127, 70] on span "35" at bounding box center [135, 67] width 17 height 13
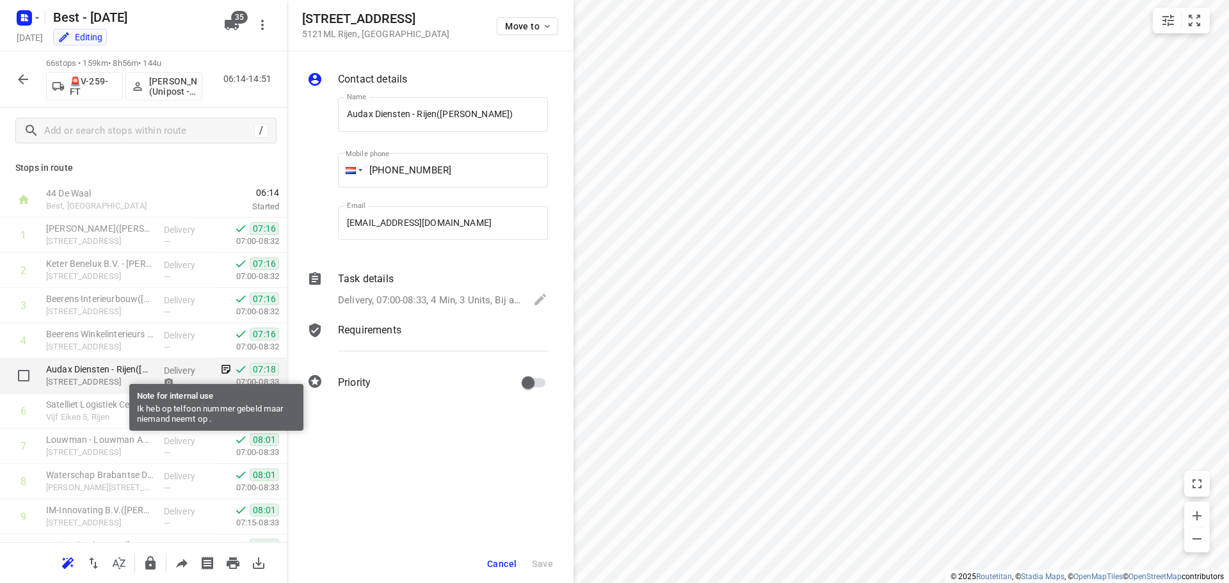
click at [222, 365] on icon at bounding box center [226, 369] width 9 height 9
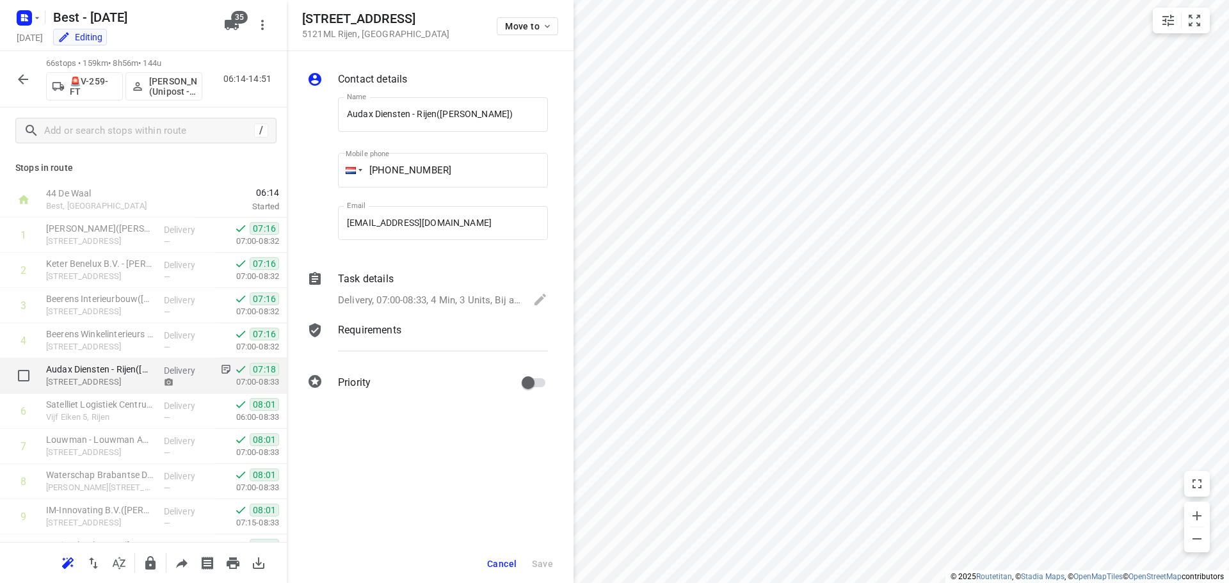
click at [165, 385] on icon at bounding box center [169, 381] width 8 height 7
click at [30, 81] on icon "button" at bounding box center [22, 79] width 15 height 15
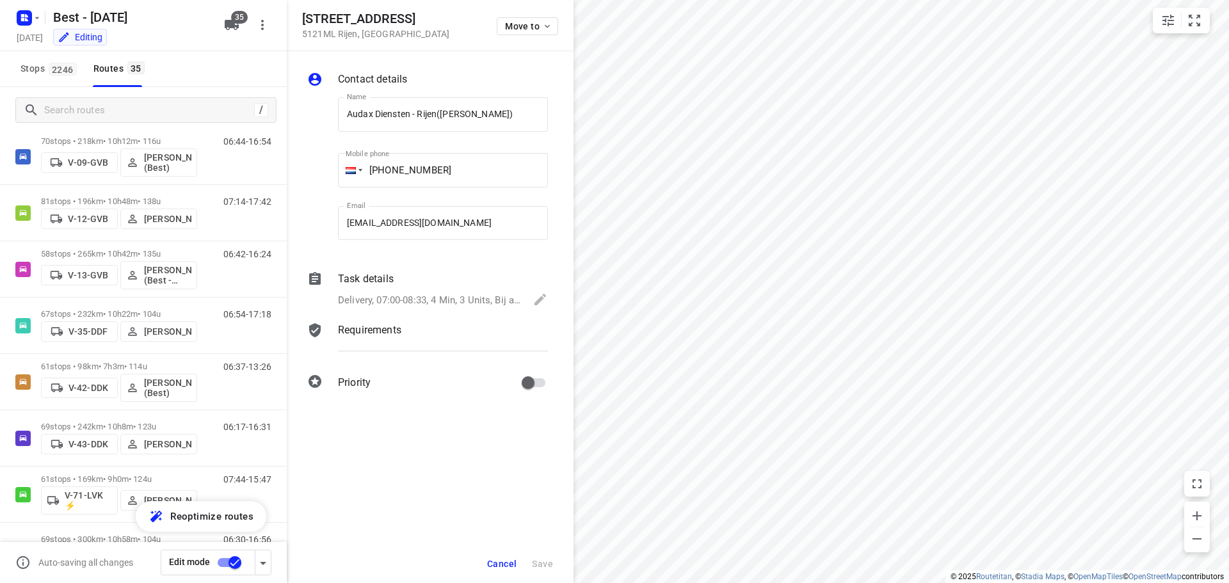
scroll to position [71, 0]
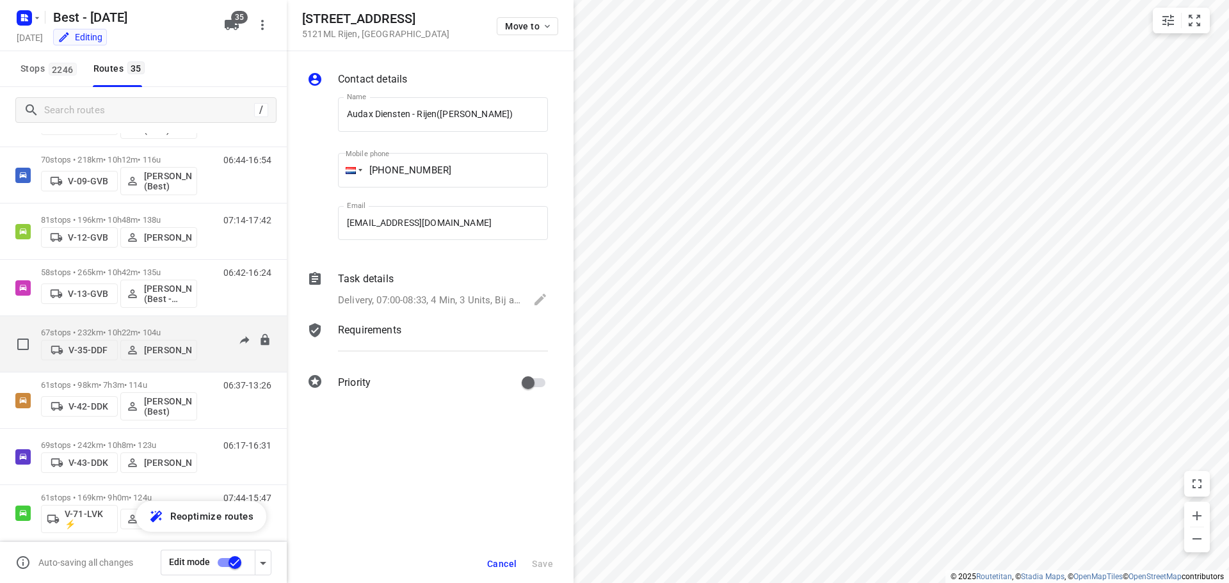
click at [91, 323] on div "67 stops • 232km • 10h22m • 104u V-35-DDF [PERSON_NAME]" at bounding box center [119, 343] width 156 height 45
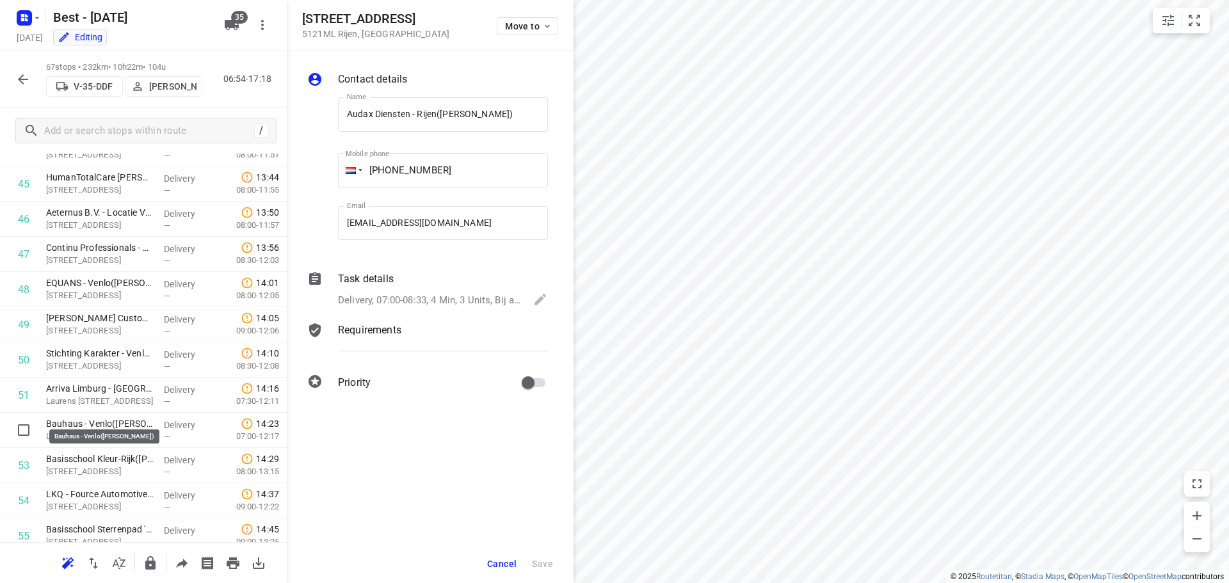
scroll to position [2069, 0]
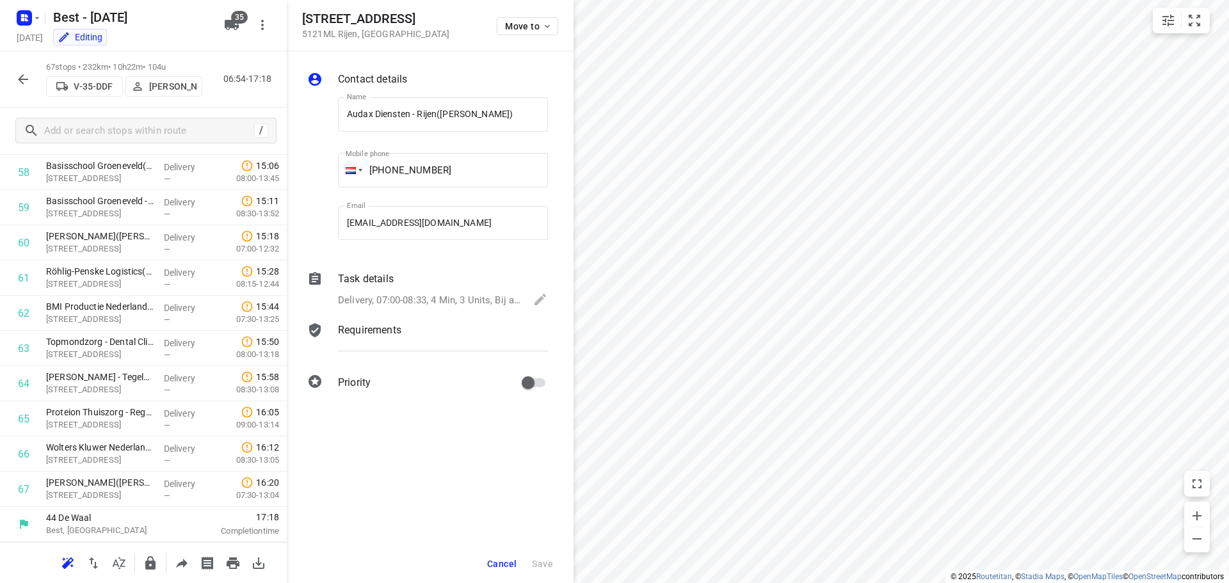
click at [17, 75] on icon "button" at bounding box center [22, 79] width 15 height 15
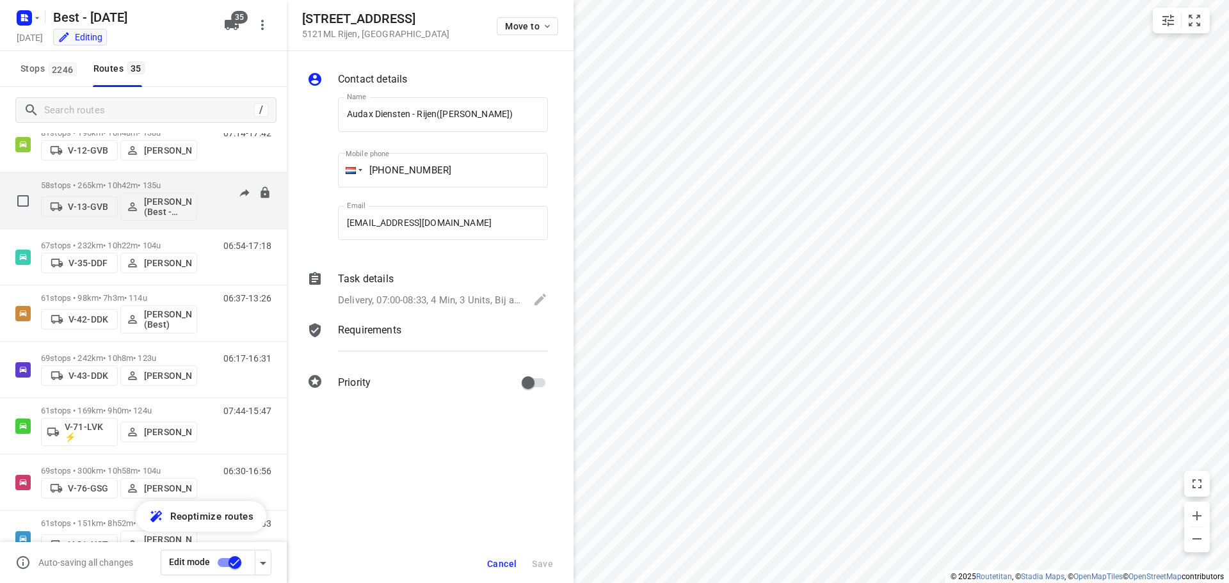
scroll to position [192, 0]
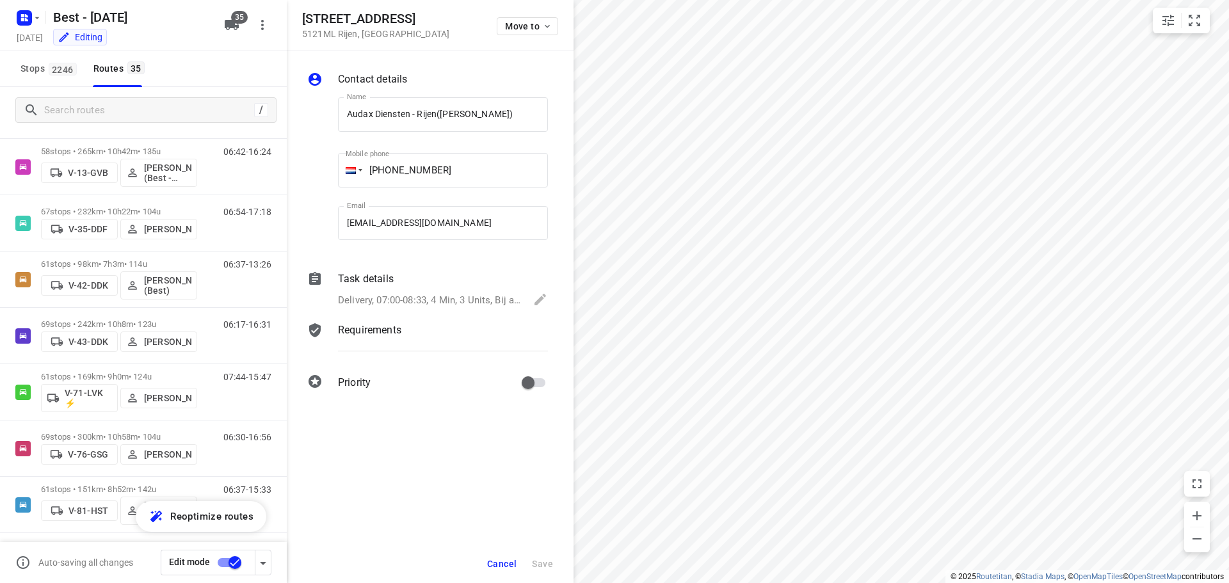
click at [516, 562] on span "Cancel" at bounding box center [501, 564] width 29 height 10
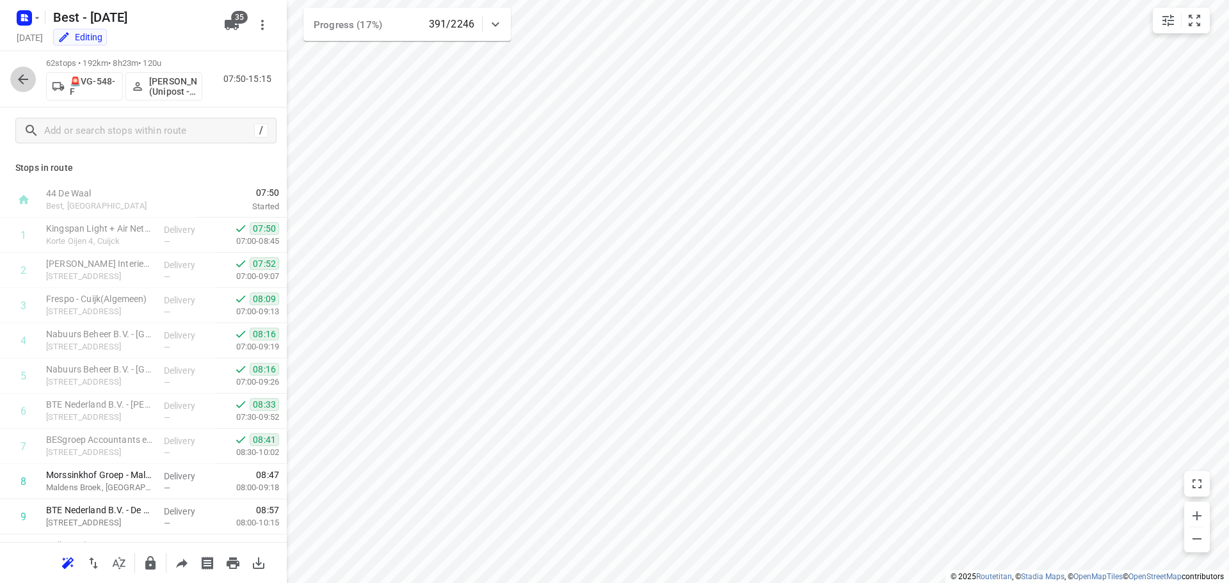
click at [17, 79] on icon "button" at bounding box center [22, 79] width 15 height 15
